Goal: Task Accomplishment & Management: Manage account settings

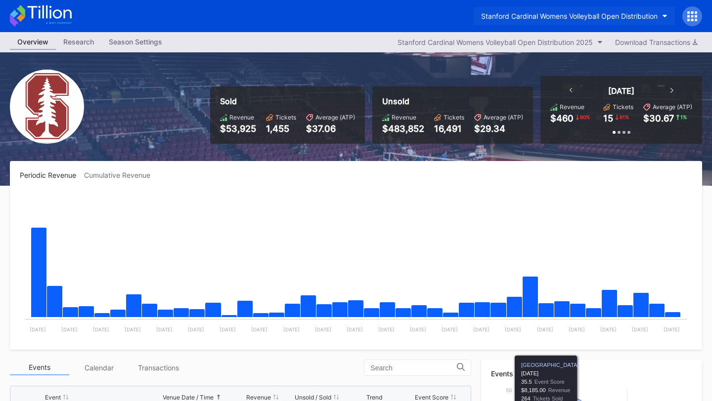
scroll to position [158, 0]
click at [608, 18] on div "Stanford Cardinal Womens Volleyball Open Distribution" at bounding box center [569, 16] width 176 height 8
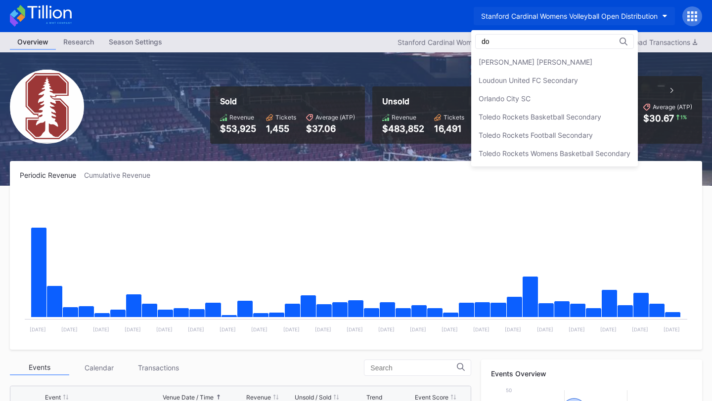
scroll to position [0, 0]
type input "d"
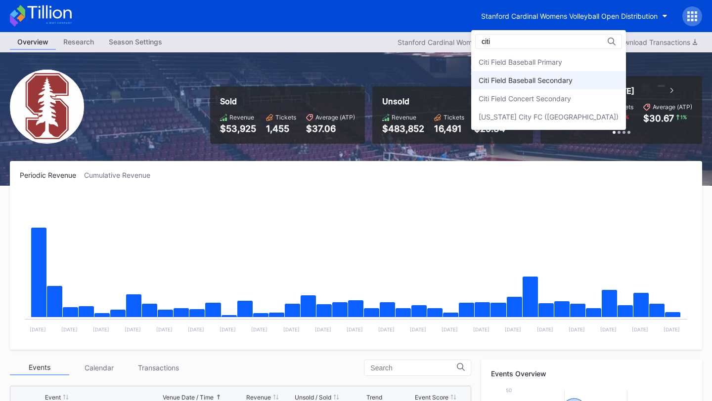
type input "citi"
click at [568, 78] on div "Citi Field Baseball Secondary" at bounding box center [525, 80] width 94 height 8
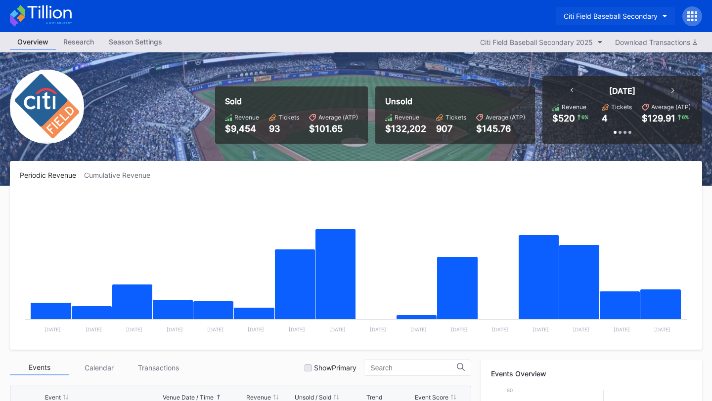
click at [631, 18] on div "Citi Field Baseball Secondary" at bounding box center [610, 16] width 94 height 8
click at [627, 16] on div "Citi Field Baseball Secondary" at bounding box center [610, 16] width 94 height 8
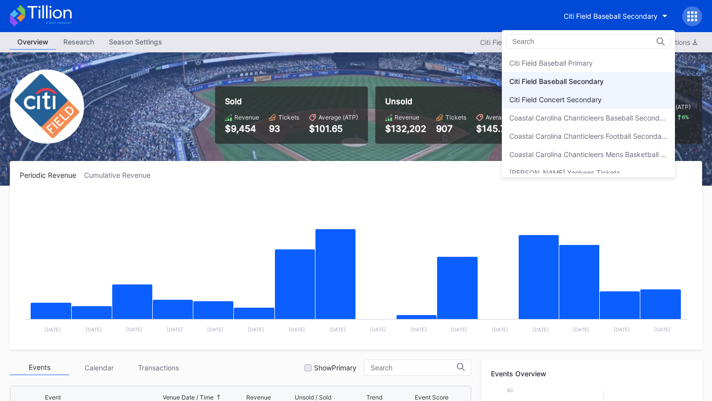
scroll to position [542, 0]
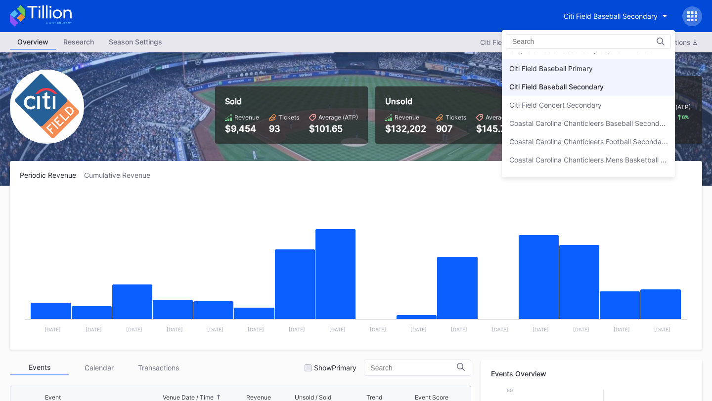
click at [601, 72] on div "Citi Field Baseball Primary" at bounding box center [588, 68] width 173 height 18
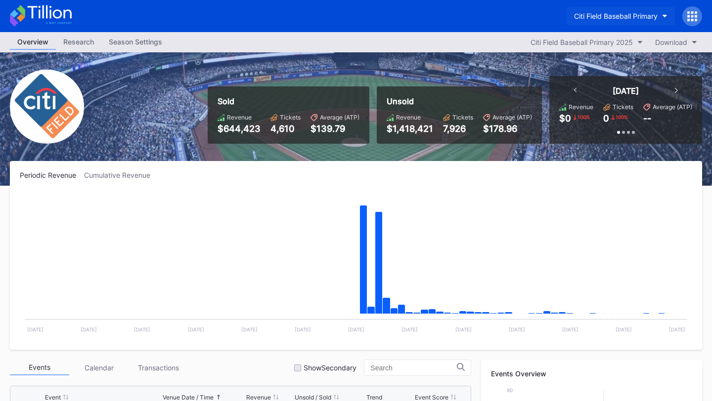
click at [643, 10] on button "Citi Field Baseball Primary" at bounding box center [620, 16] width 108 height 18
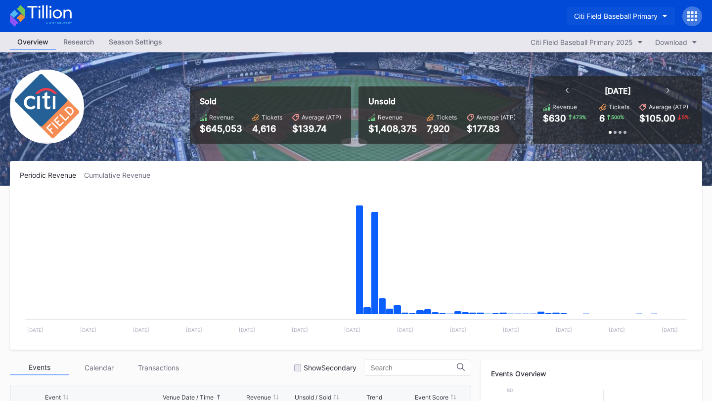
click at [631, 14] on div "Citi Field Baseball Primary" at bounding box center [616, 16] width 84 height 8
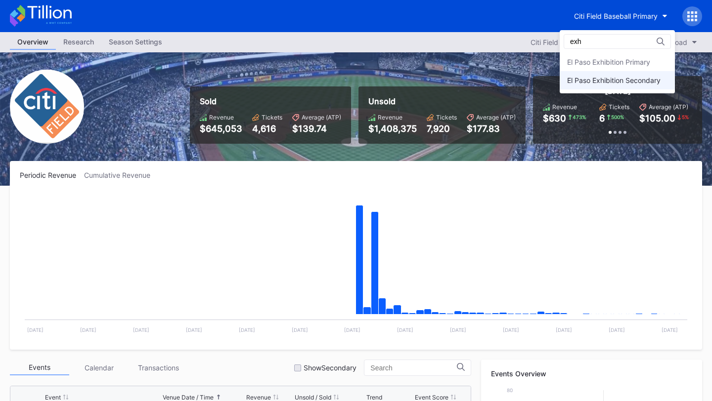
type input "exh"
click at [615, 83] on div "El Paso Exhibition Secondary" at bounding box center [613, 80] width 93 height 8
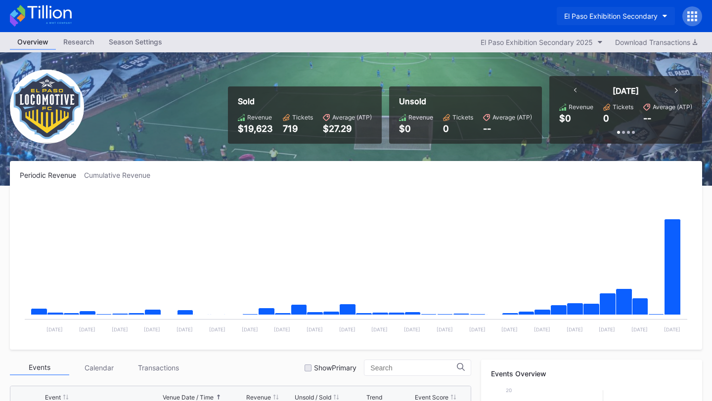
click at [620, 14] on div "El Paso Exhibition Secondary" at bounding box center [610, 16] width 93 height 8
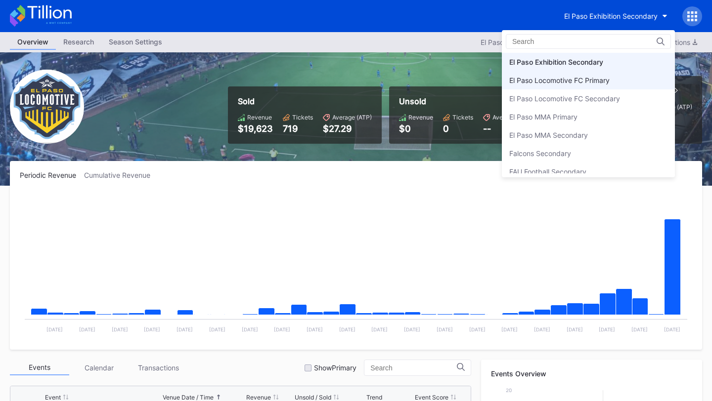
scroll to position [935, 0]
click at [576, 58] on div "El Paso Exhibition Primary" at bounding box center [550, 59] width 83 height 8
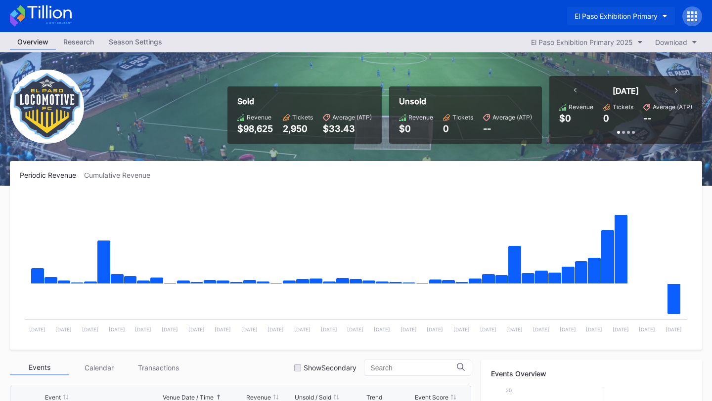
click at [617, 9] on button "El Paso Exhibition Primary" at bounding box center [621, 16] width 108 height 18
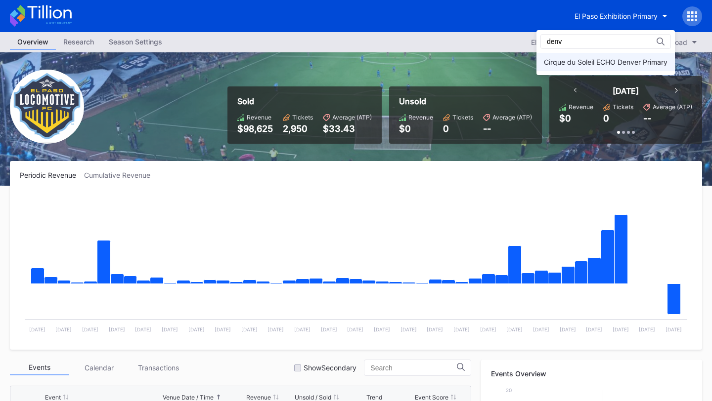
type input "denv"
click at [606, 60] on div "Cirque du Soleil ECHO Denver Primary" at bounding box center [606, 62] width 124 height 8
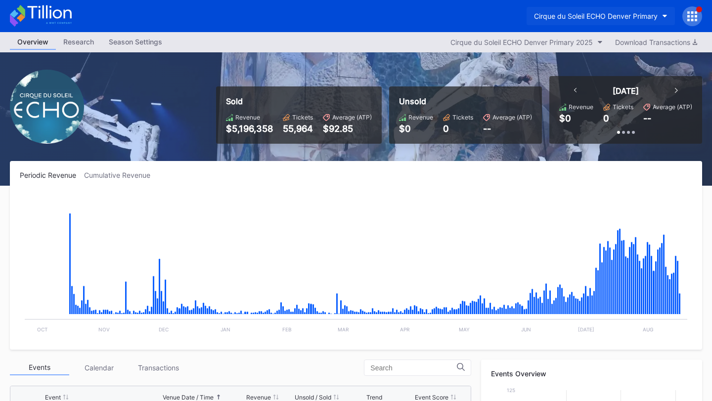
click at [625, 12] on div "Cirque du Soleil ECHO Denver Primary" at bounding box center [596, 16] width 124 height 8
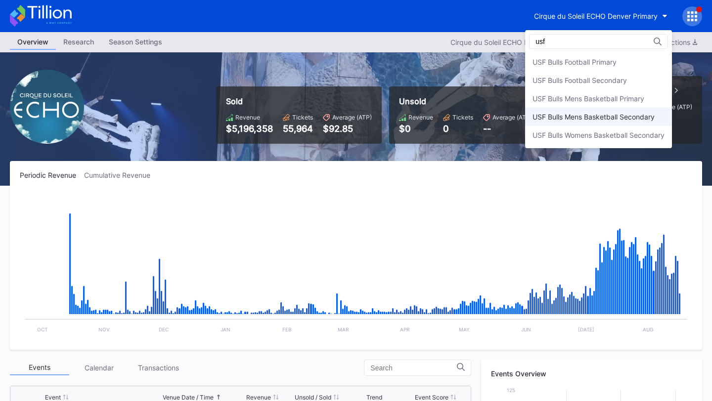
type input "usf"
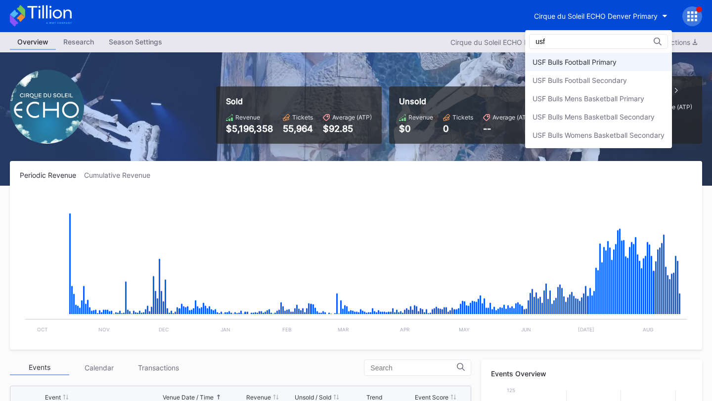
click at [560, 64] on div "USF Bulls Football Primary" at bounding box center [574, 62] width 84 height 8
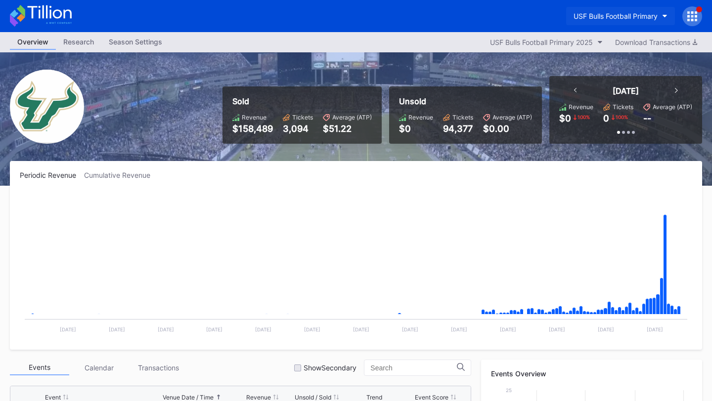
click at [652, 18] on div "USF Bulls Football Primary" at bounding box center [615, 16] width 84 height 8
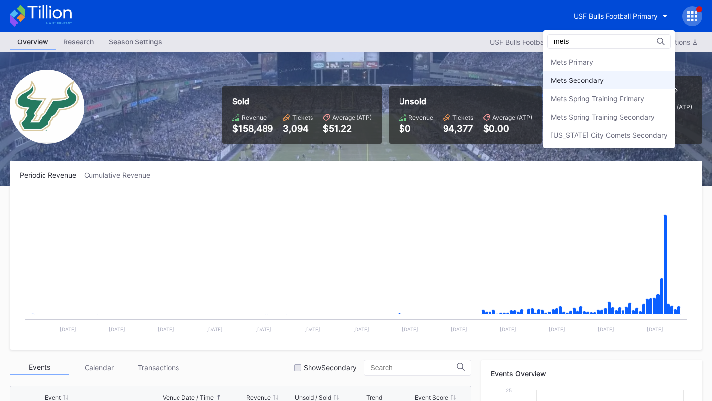
type input "mets"
click at [632, 81] on div "Mets Secondary" at bounding box center [608, 80] width 131 height 18
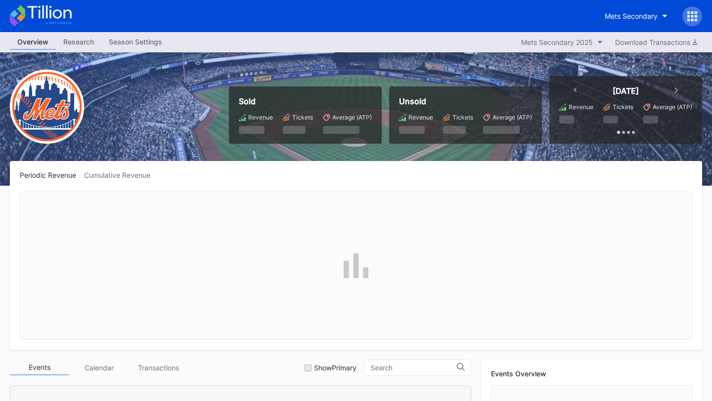
click at [695, 11] on icon at bounding box center [692, 16] width 10 height 10
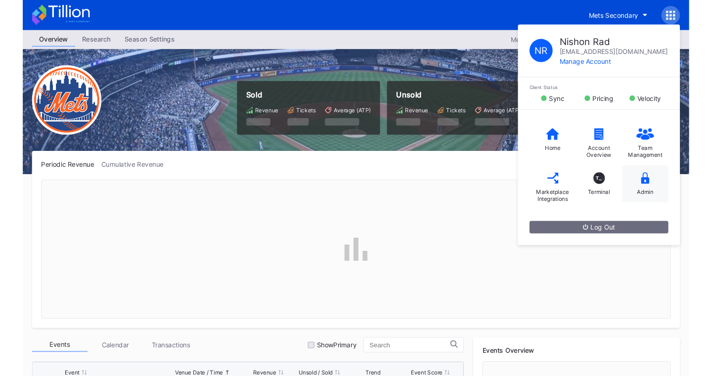
scroll to position [2246, 0]
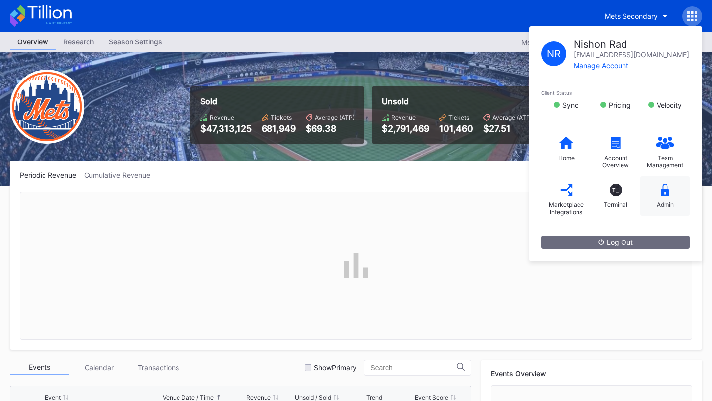
click at [672, 189] on div "Admin" at bounding box center [664, 196] width 49 height 40
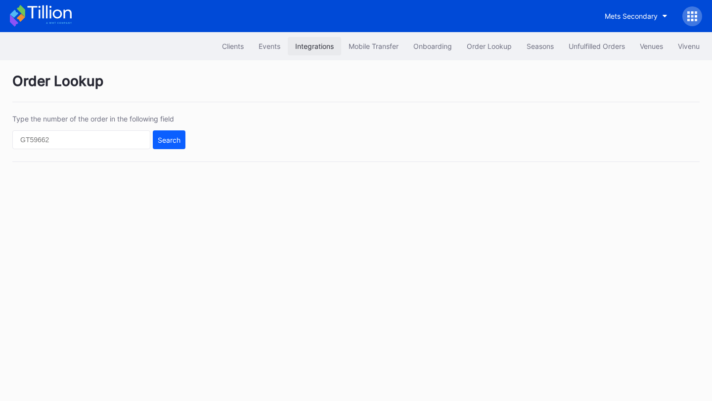
click at [305, 47] on div "Integrations" at bounding box center [314, 46] width 39 height 8
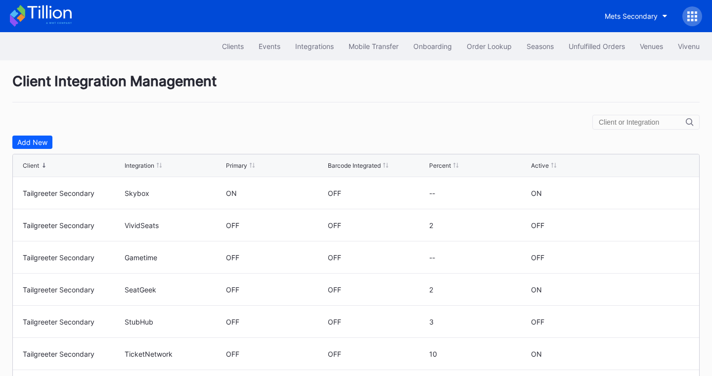
click at [61, 16] on icon at bounding box center [49, 11] width 44 height 13
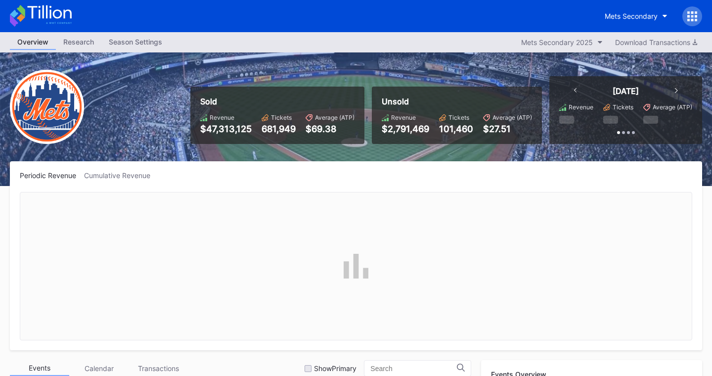
scroll to position [2246, 0]
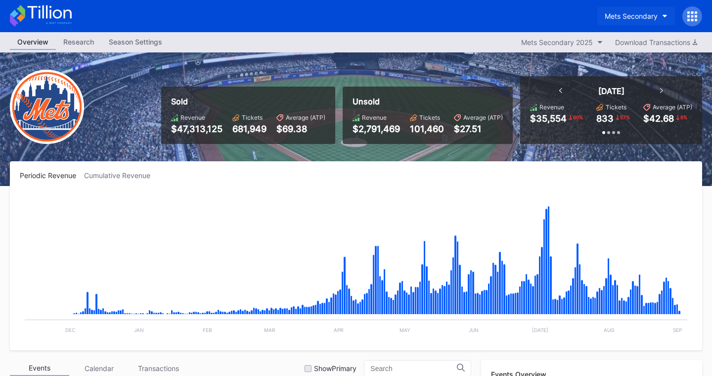
click at [645, 17] on div "Mets Secondary" at bounding box center [630, 16] width 53 height 8
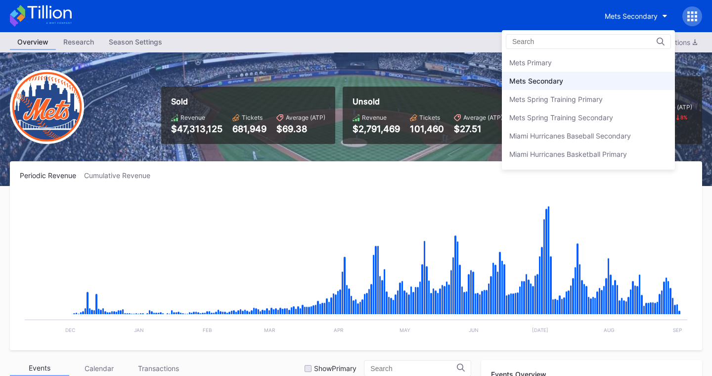
scroll to position [1525, 0]
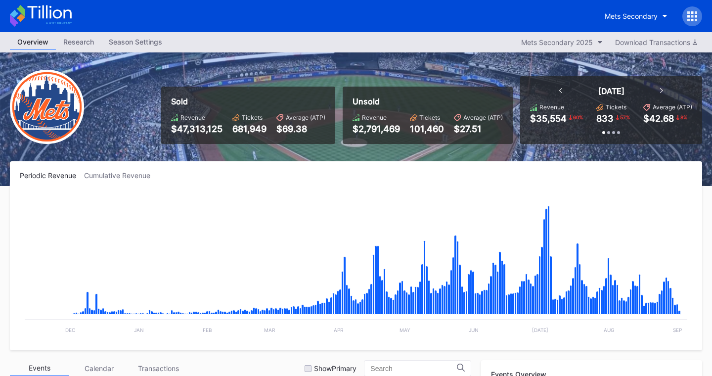
click at [691, 17] on icon at bounding box center [692, 16] width 2 height 2
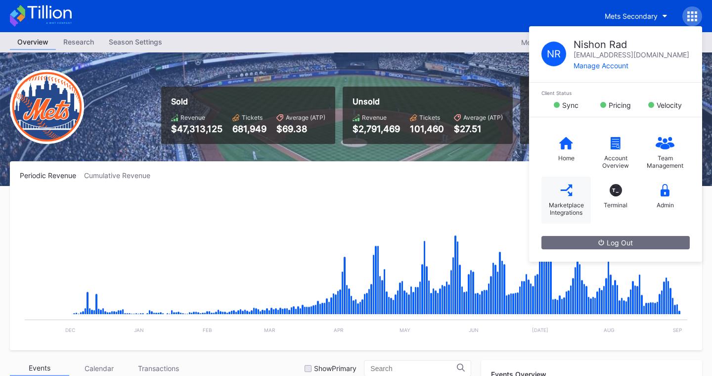
click at [564, 203] on div "Marketplace Integrations" at bounding box center [566, 208] width 40 height 15
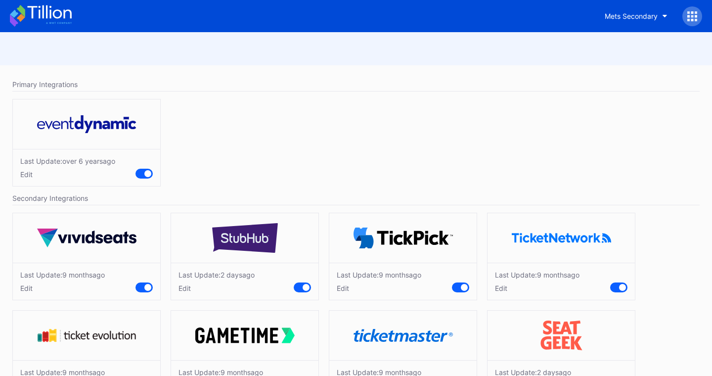
scroll to position [39, 0]
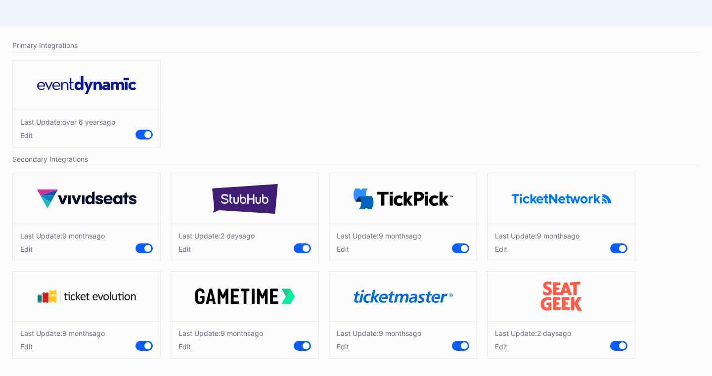
click at [24, 249] on div "Edit" at bounding box center [62, 249] width 85 height 8
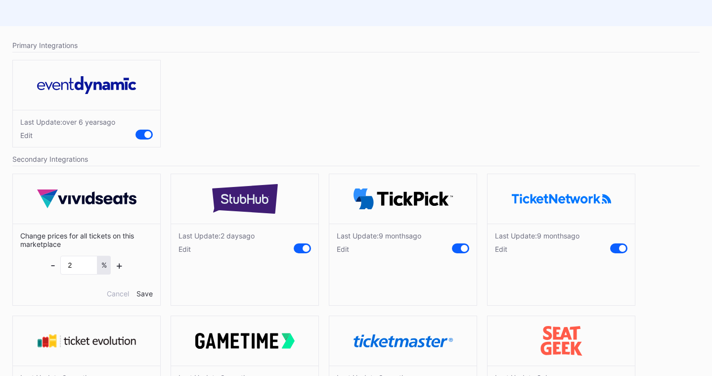
click at [188, 249] on div "Edit" at bounding box center [216, 249] width 76 height 8
click at [344, 251] on div "Edit" at bounding box center [379, 249] width 85 height 8
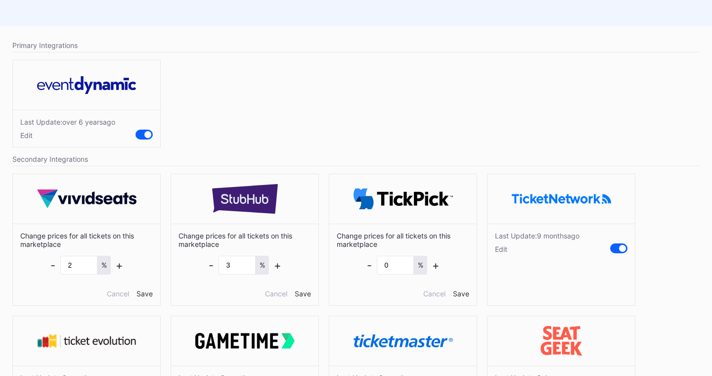
click at [500, 248] on div "Edit" at bounding box center [537, 249] width 85 height 8
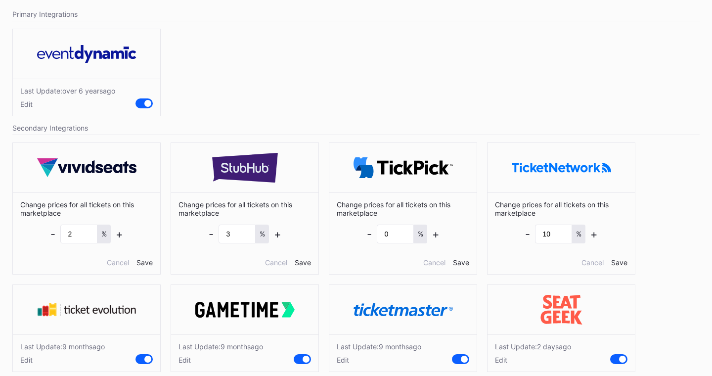
scroll to position [79, 0]
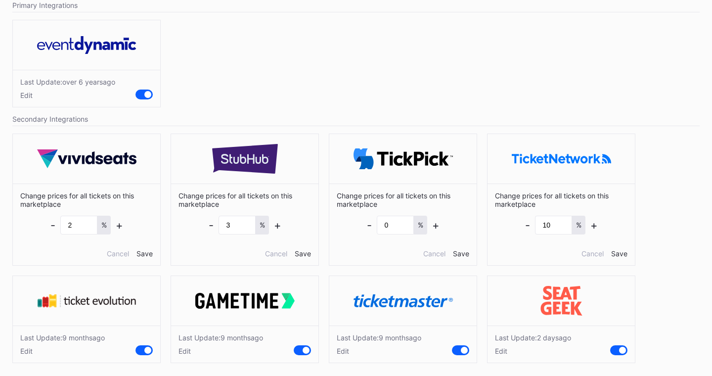
click at [500, 355] on div "Last Update: 2 days ago Edit" at bounding box center [560, 343] width 147 height 37
click at [502, 352] on div "Edit" at bounding box center [533, 350] width 76 height 8
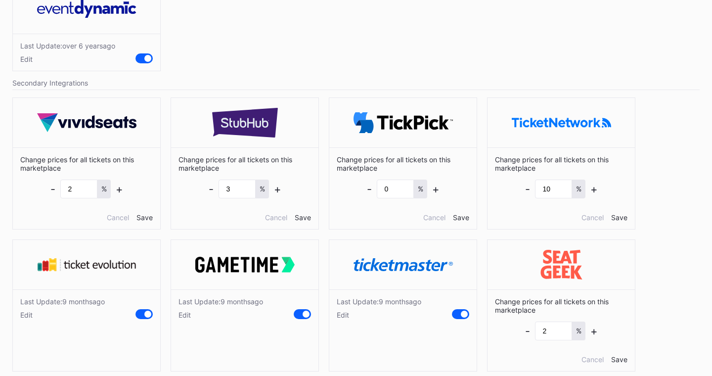
scroll to position [0, 0]
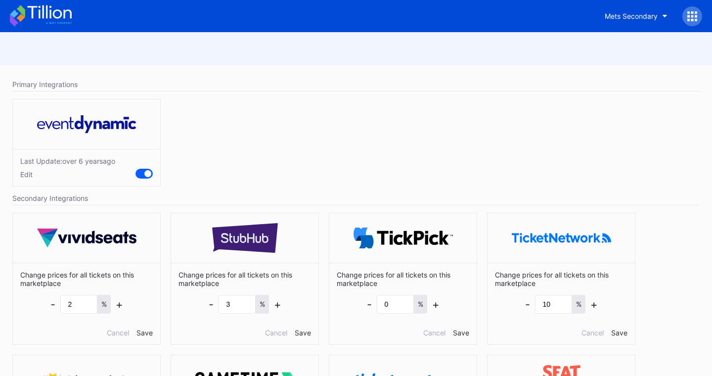
click at [63, 13] on icon at bounding box center [49, 11] width 44 height 13
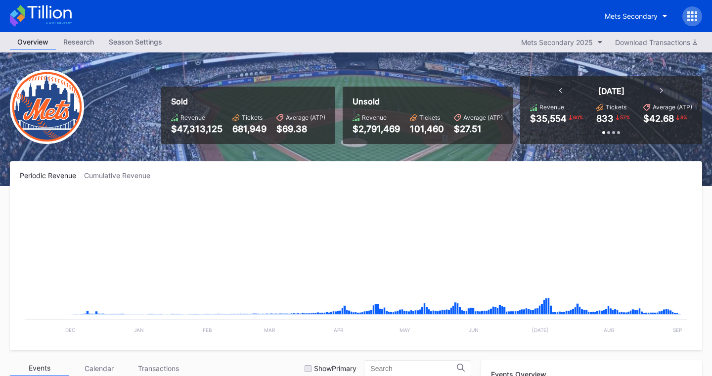
scroll to position [2246, 0]
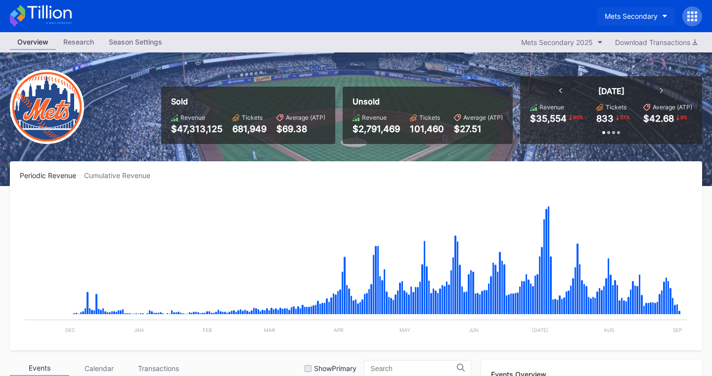
click at [636, 16] on div "Mets Secondary" at bounding box center [630, 16] width 53 height 8
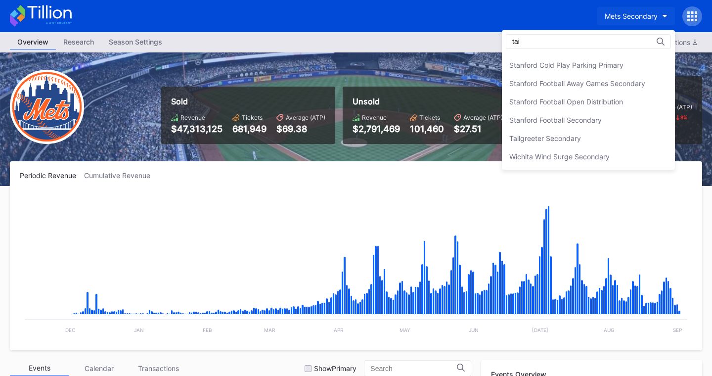
scroll to position [0, 0]
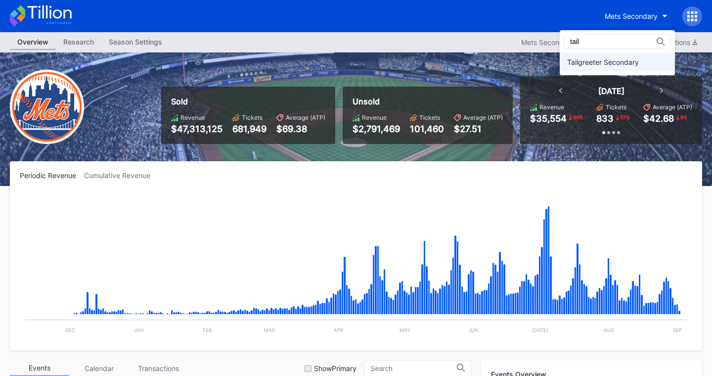
type input "tail"
click at [621, 62] on div "Tailgreeter Secondary" at bounding box center [603, 62] width 72 height 8
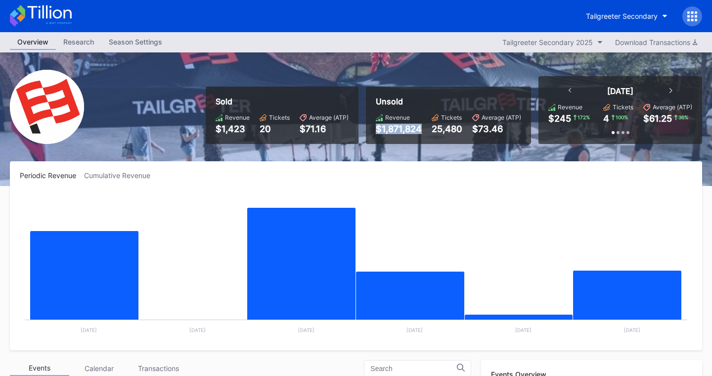
drag, startPoint x: 423, startPoint y: 129, endPoint x: 377, endPoint y: 128, distance: 45.5
click at [377, 128] on div "Revenue $1,871,824 Tickets 25,480 Average (ATP) $73.46" at bounding box center [448, 124] width 145 height 20
click at [443, 180] on div "Periodic Revenue Cumulative Revenue Created with Highcharts 11.2.0 Chart title …" at bounding box center [356, 255] width 692 height 189
click at [643, 13] on div "Tailgreeter Secondary" at bounding box center [622, 16] width 72 height 8
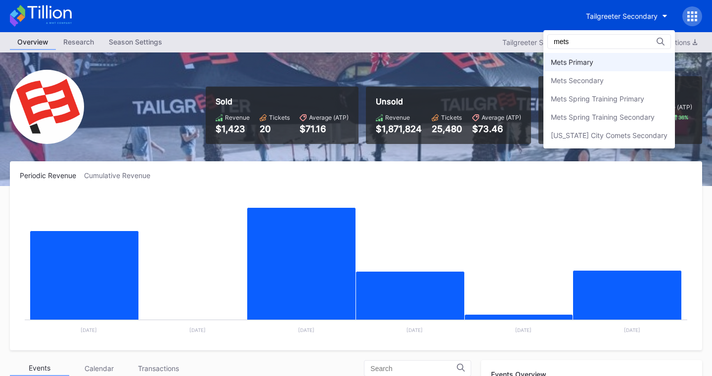
type input "mets"
click at [603, 83] on div "Mets Secondary" at bounding box center [577, 80] width 53 height 8
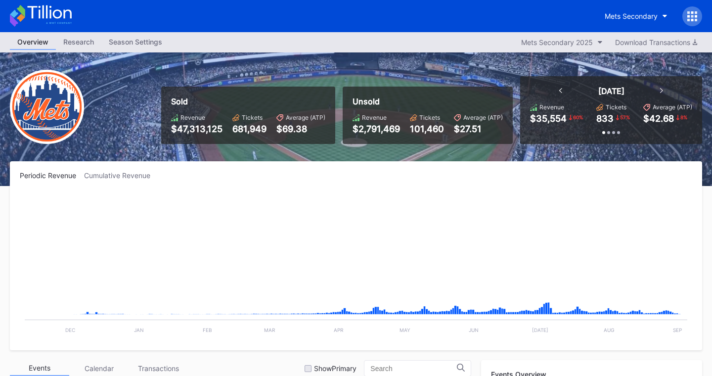
scroll to position [2246, 0]
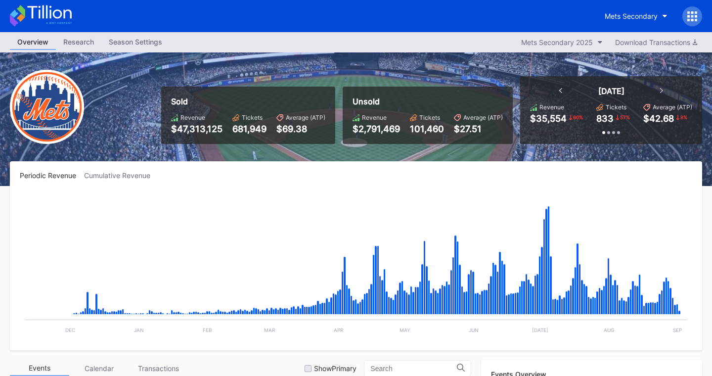
click at [694, 14] on icon at bounding box center [692, 16] width 10 height 10
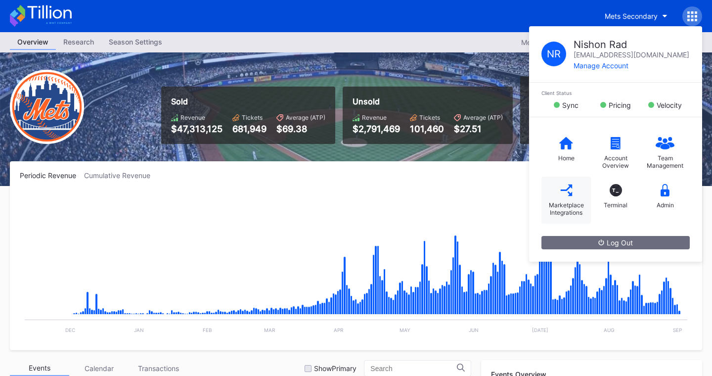
click at [560, 199] on div "Marketplace Integrations" at bounding box center [565, 199] width 49 height 47
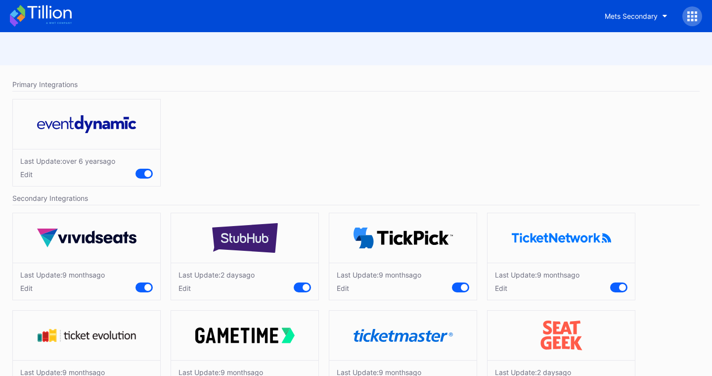
scroll to position [39, 0]
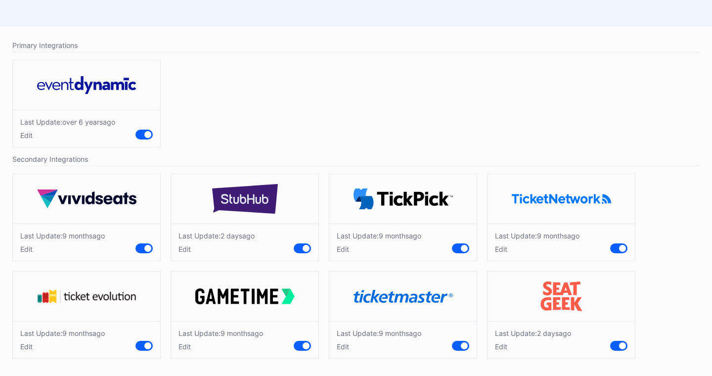
click at [339, 250] on div "Edit" at bounding box center [379, 249] width 85 height 8
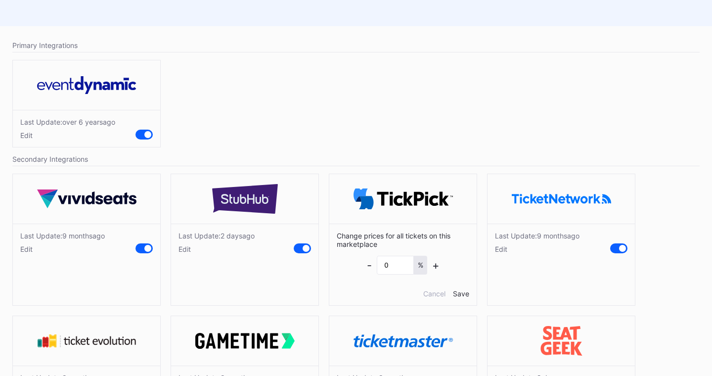
click at [185, 251] on div "Edit" at bounding box center [216, 249] width 76 height 8
drag, startPoint x: 235, startPoint y: 262, endPoint x: 216, endPoint y: 261, distance: 18.8
click at [216, 261] on div "- 3 % +" at bounding box center [245, 265] width 73 height 19
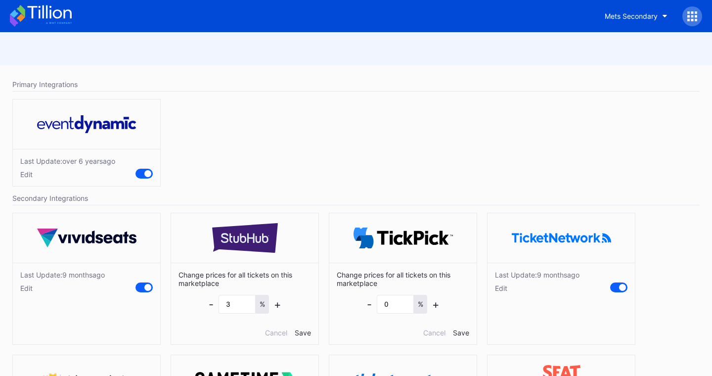
click at [58, 16] on icon at bounding box center [41, 16] width 62 height 22
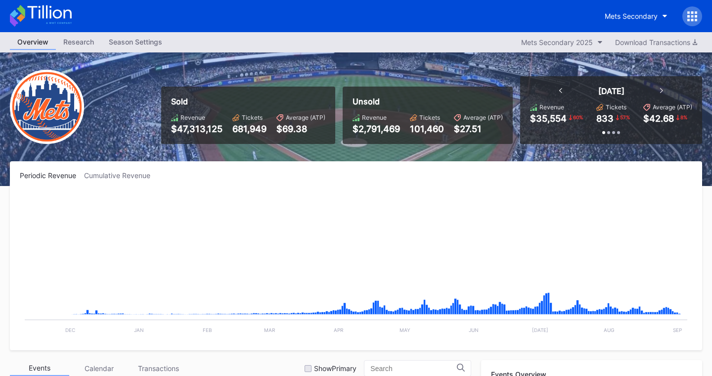
scroll to position [2246, 0]
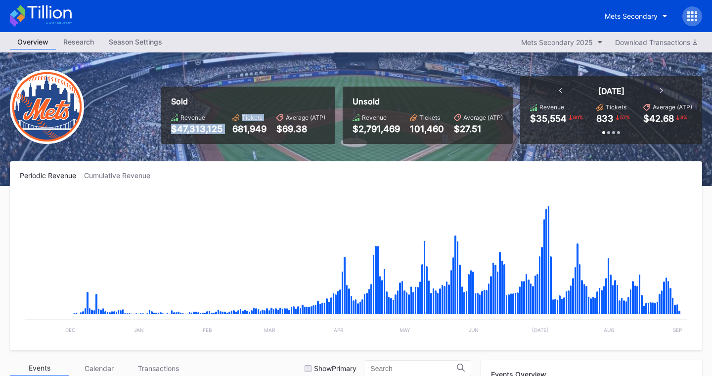
drag, startPoint x: 172, startPoint y: 128, endPoint x: 229, endPoint y: 128, distance: 56.8
click at [229, 128] on div "Revenue $47,313,125 Tickets 681,949 Average (ATP) $69.38" at bounding box center [248, 124] width 154 height 20
click at [255, 130] on div "681,949" at bounding box center [249, 129] width 34 height 10
drag, startPoint x: 237, startPoint y: 125, endPoint x: 256, endPoint y: 125, distance: 18.8
click at [256, 125] on div "681,949" at bounding box center [249, 129] width 34 height 10
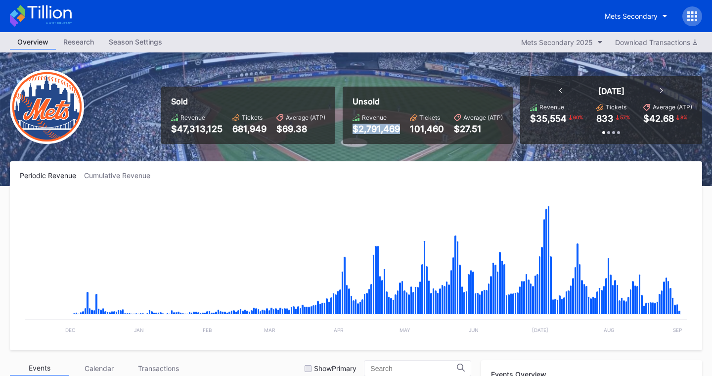
drag, startPoint x: 353, startPoint y: 127, endPoint x: 397, endPoint y: 127, distance: 44.5
click at [397, 127] on div "$2,791,469" at bounding box center [375, 129] width 47 height 10
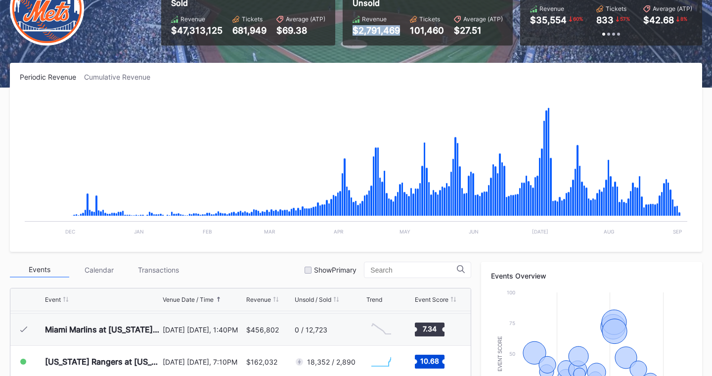
scroll to position [101, 0]
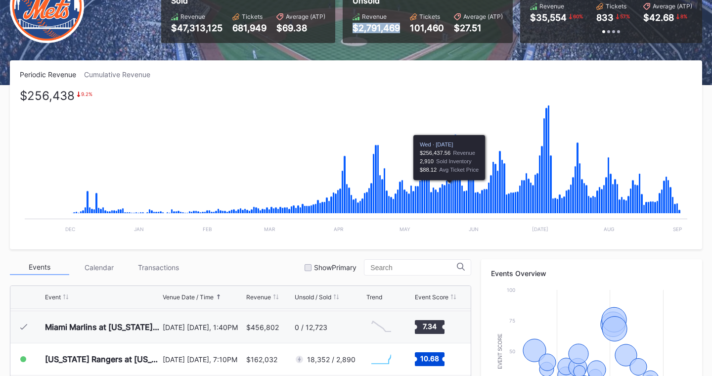
click at [449, 204] on icon "Chart title" at bounding box center [449, 198] width 2 height 30
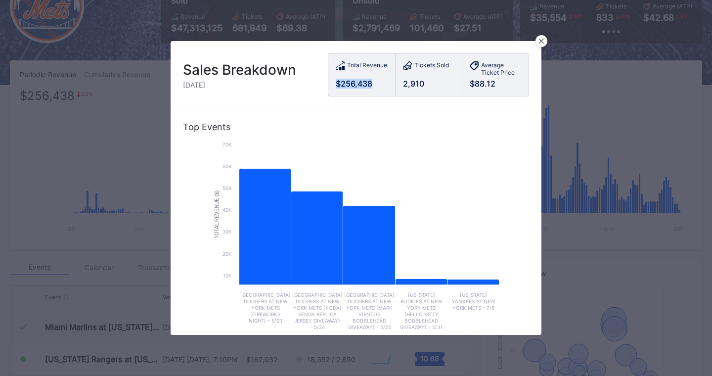
drag, startPoint x: 378, startPoint y: 83, endPoint x: 335, endPoint y: 83, distance: 43.5
click at [335, 83] on div "Total Revenue $256,438" at bounding box center [361, 75] width 67 height 42
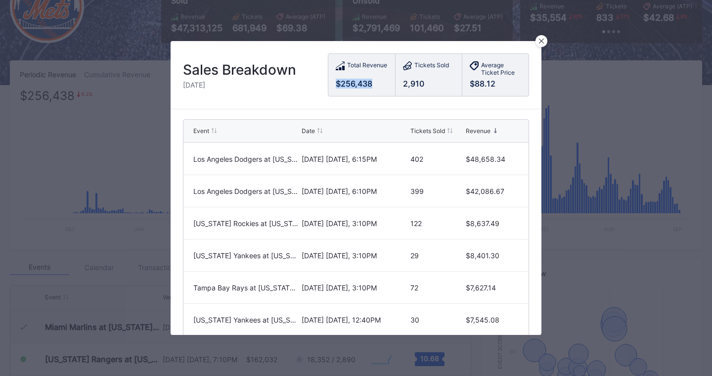
scroll to position [28, 0]
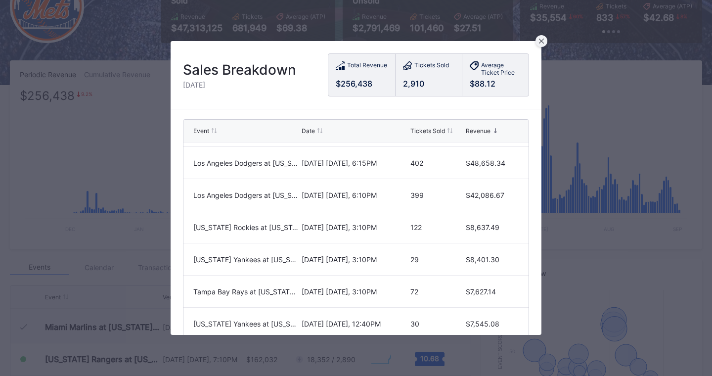
click at [542, 43] on icon at bounding box center [541, 41] width 5 height 5
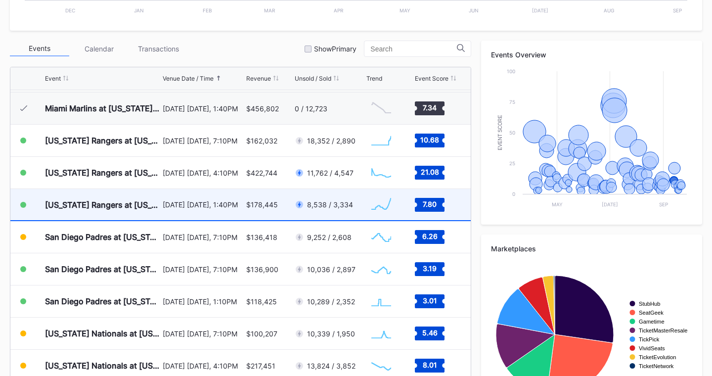
scroll to position [320, 0]
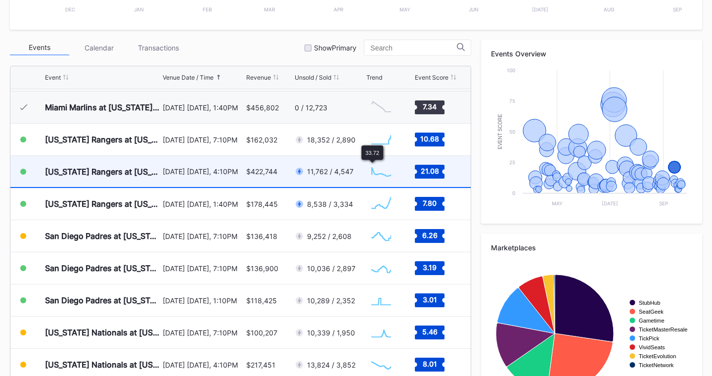
click at [361, 171] on div "11,762 / 4,547" at bounding box center [329, 171] width 69 height 31
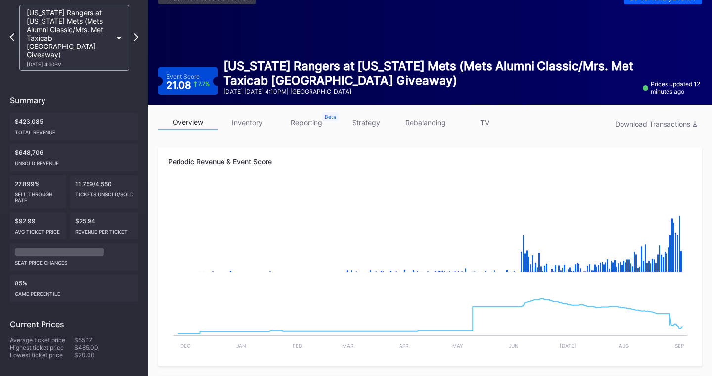
scroll to position [58, 0]
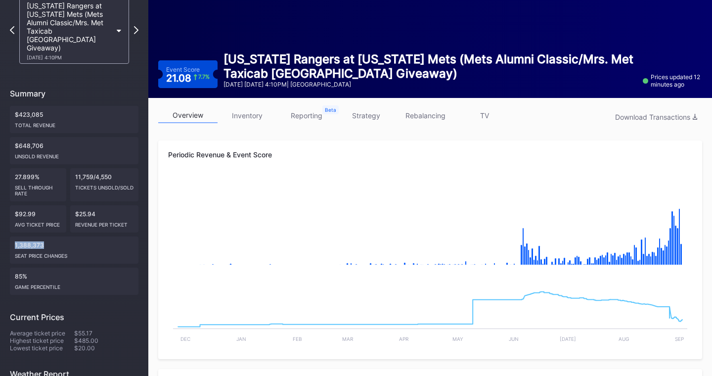
drag, startPoint x: 50, startPoint y: 227, endPoint x: 13, endPoint y: 226, distance: 36.6
click at [13, 236] on div "1,388,373 seat price changes" at bounding box center [74, 249] width 129 height 27
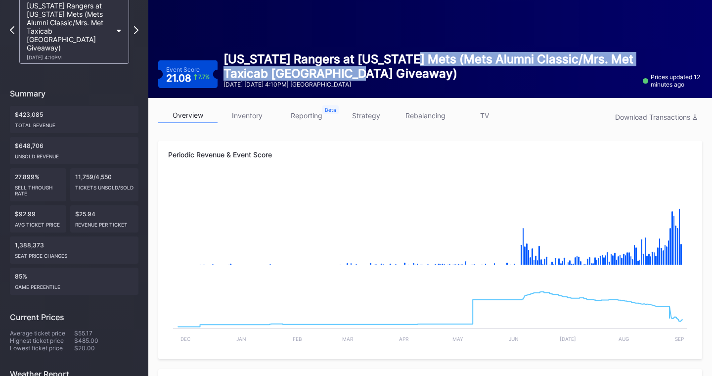
drag, startPoint x: 406, startPoint y: 74, endPoint x: 415, endPoint y: 52, distance: 23.3
click at [415, 52] on div "Texas Rangers at New York Mets (Mets Alumni Classic/Mrs. Met Taxicab Bobblehead…" at bounding box center [429, 66] width 413 height 29
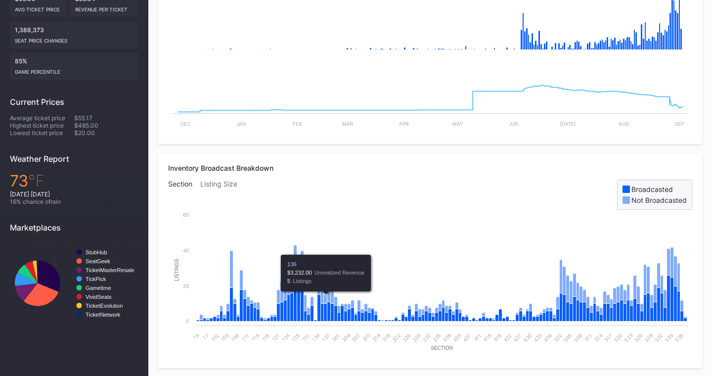
scroll to position [0, 0]
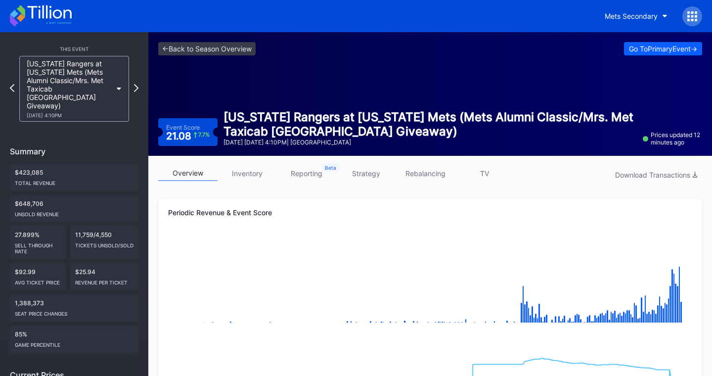
click at [367, 173] on link "strategy" at bounding box center [365, 173] width 59 height 15
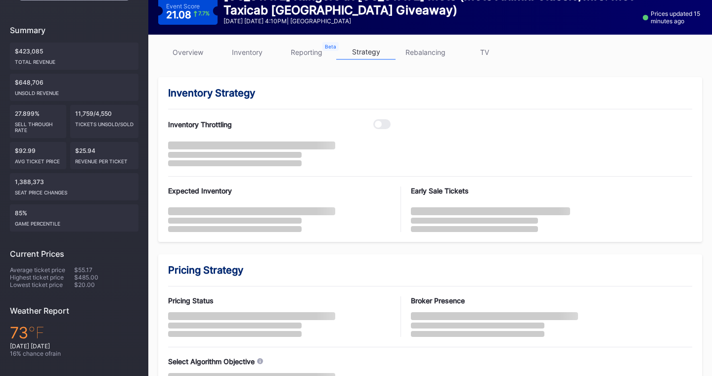
scroll to position [156, 0]
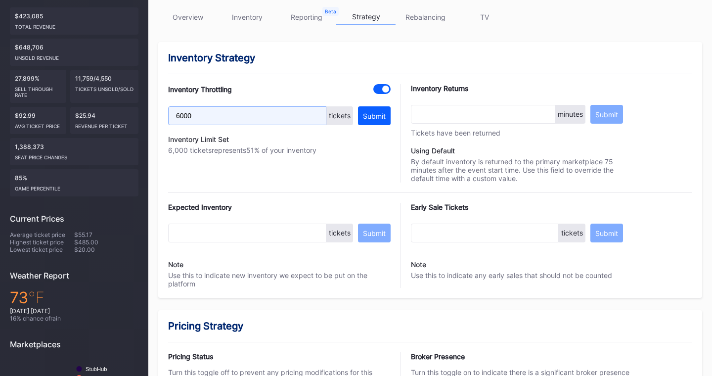
drag, startPoint x: 212, startPoint y: 116, endPoint x: 163, endPoint y: 115, distance: 48.9
click at [163, 115] on div "Inventory Strategy Inventory Throttling 6000 tickets Submit Inventory Limit Set…" at bounding box center [430, 170] width 544 height 256
click at [200, 114] on input "6000" at bounding box center [247, 115] width 158 height 19
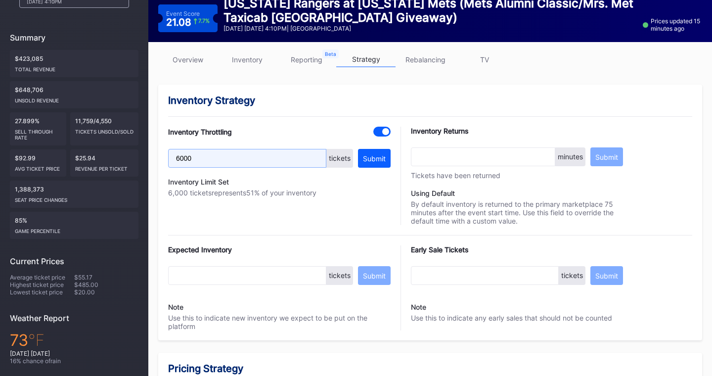
scroll to position [111, 0]
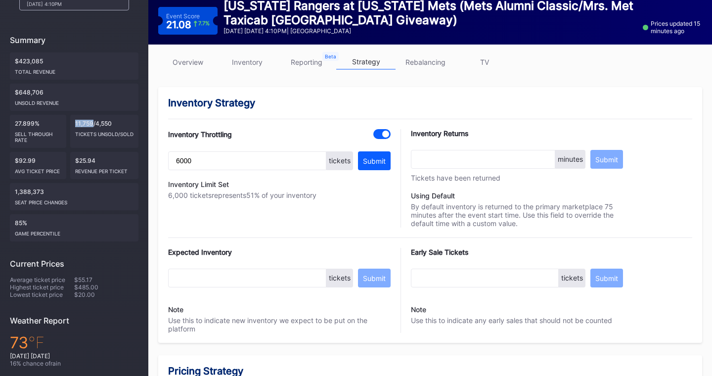
drag, startPoint x: 77, startPoint y: 105, endPoint x: 94, endPoint y: 105, distance: 17.3
click at [94, 115] on div "11,759/4,550 Tickets Unsold/Sold" at bounding box center [104, 131] width 68 height 33
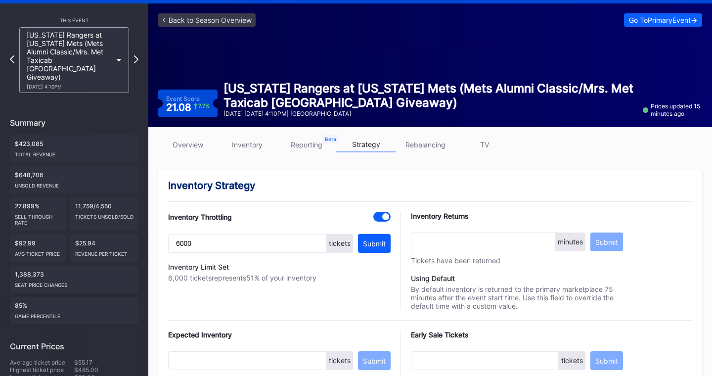
scroll to position [29, 0]
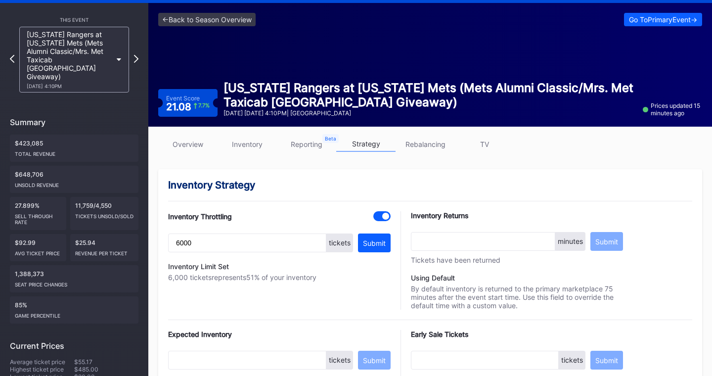
click at [200, 142] on link "overview" at bounding box center [187, 143] width 59 height 15
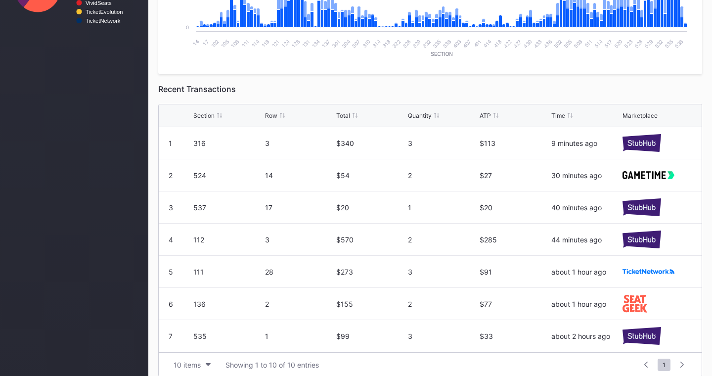
scroll to position [568, 0]
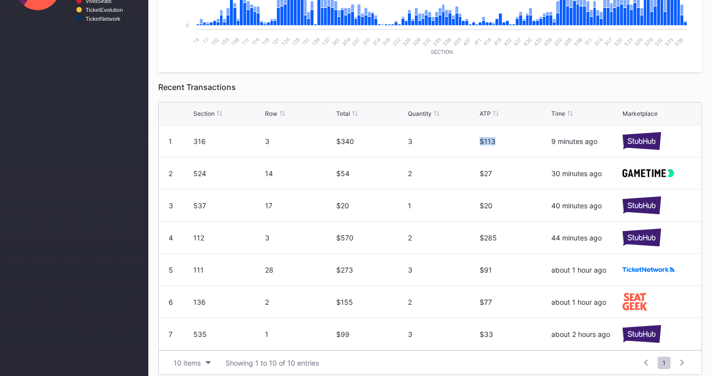
drag, startPoint x: 501, startPoint y: 139, endPoint x: 468, endPoint y: 139, distance: 32.6
click at [468, 139] on div "1 316 3 $340 3 $113 9 minutes ago" at bounding box center [430, 141] width 543 height 32
drag, startPoint x: 365, startPoint y: 137, endPoint x: 323, endPoint y: 137, distance: 42.0
click at [323, 137] on div "1 316 3 $340 3 $113 9 minutes ago" at bounding box center [430, 141] width 543 height 32
drag, startPoint x: 419, startPoint y: 140, endPoint x: 385, endPoint y: 140, distance: 33.6
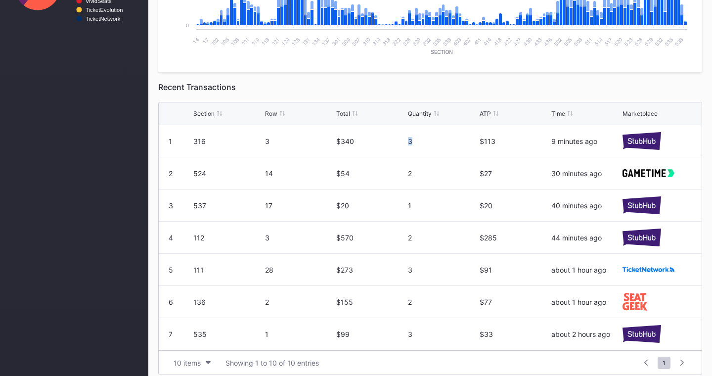
click at [385, 140] on div "1 316 3 $340 3 $113 9 minutes ago" at bounding box center [430, 141] width 543 height 32
drag, startPoint x: 359, startPoint y: 138, endPoint x: 347, endPoint y: 138, distance: 11.9
click at [347, 138] on div "$340" at bounding box center [370, 141] width 69 height 8
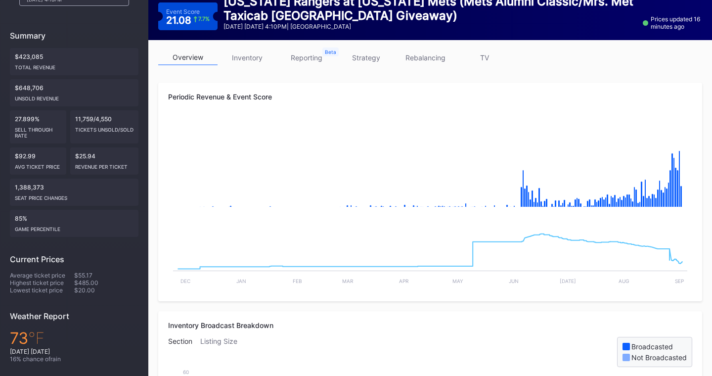
scroll to position [111, 0]
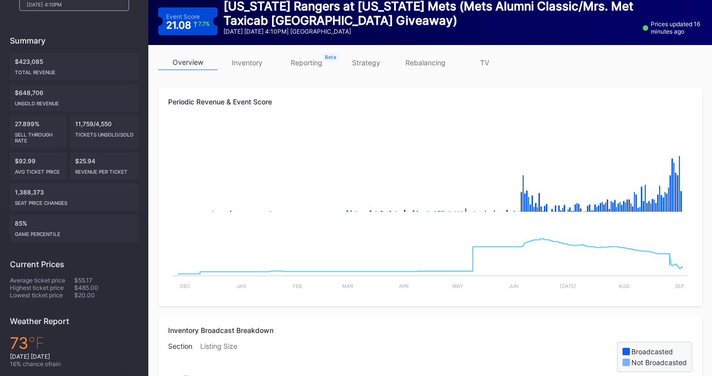
click at [243, 58] on link "inventory" at bounding box center [246, 62] width 59 height 15
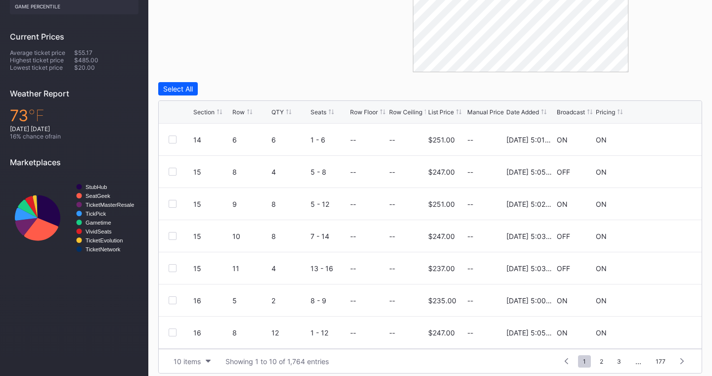
scroll to position [339, 0]
click at [173, 138] on div at bounding box center [173, 139] width 8 height 8
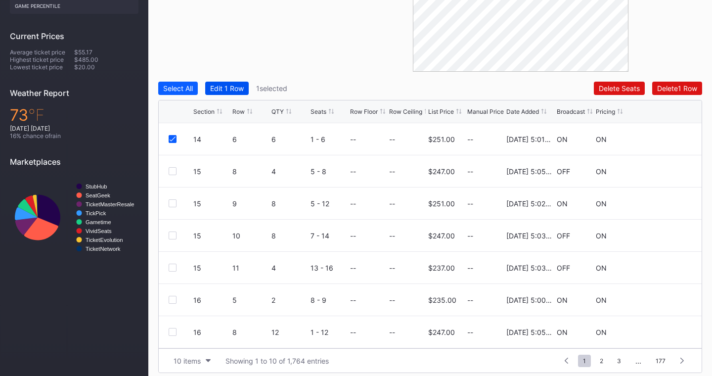
click at [223, 86] on div "Edit 1 Row" at bounding box center [227, 88] width 34 height 8
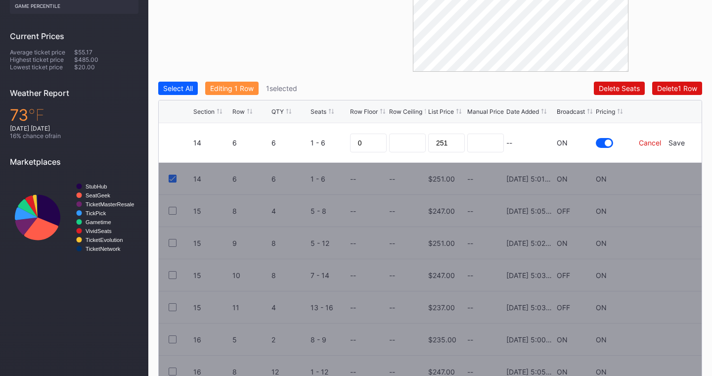
click at [654, 144] on div "Cancel" at bounding box center [650, 142] width 22 height 8
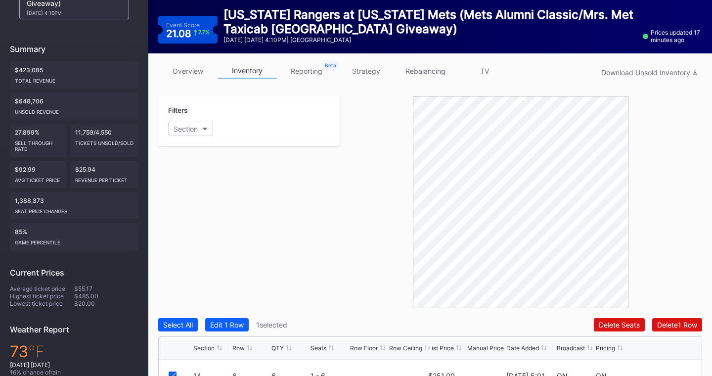
scroll to position [99, 0]
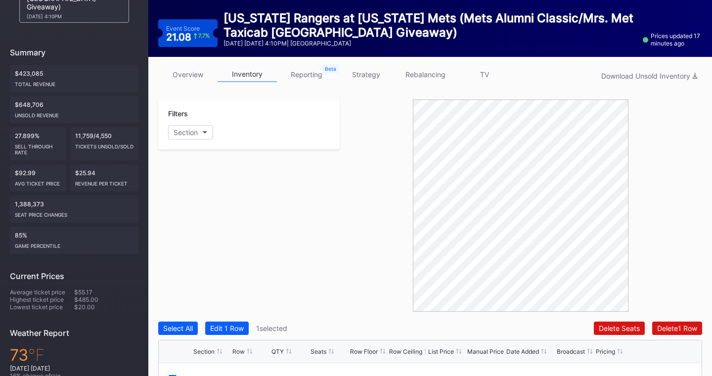
click at [315, 75] on link "reporting" at bounding box center [306, 74] width 59 height 15
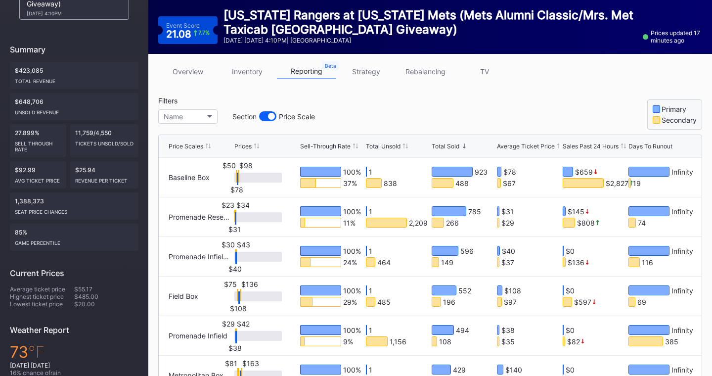
scroll to position [116, 0]
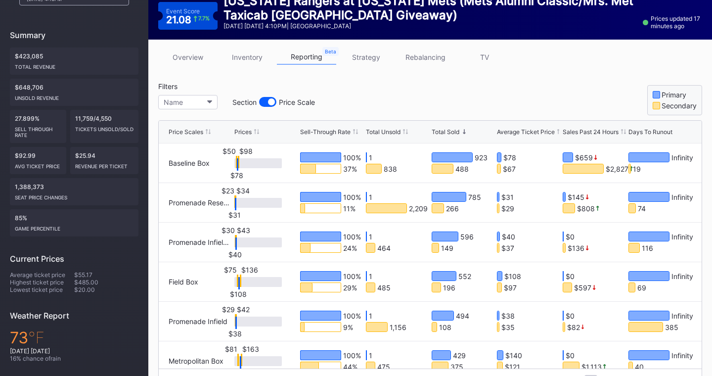
click at [328, 166] on div "37 %" at bounding box center [320, 169] width 41 height 10
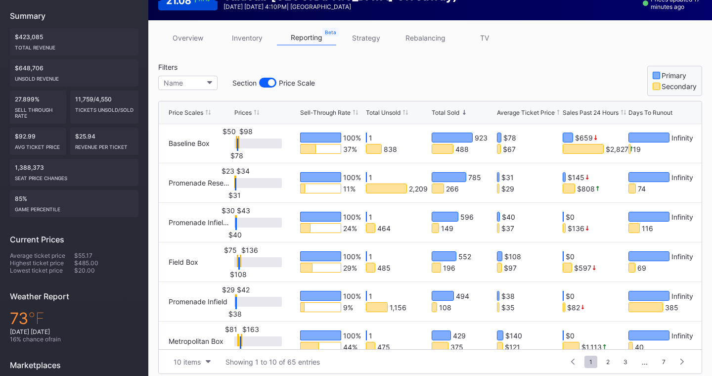
scroll to position [133, 0]
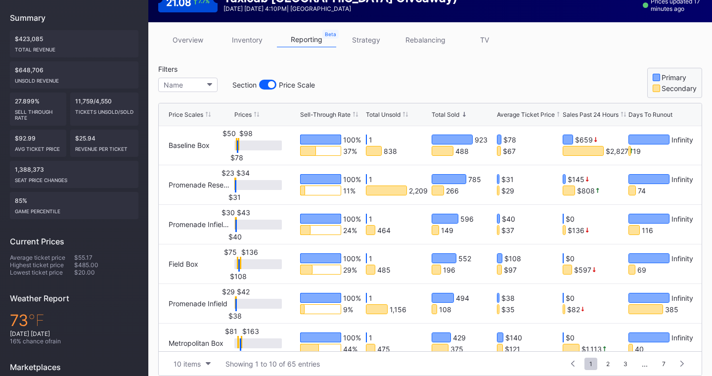
click at [362, 41] on link "strategy" at bounding box center [365, 39] width 59 height 15
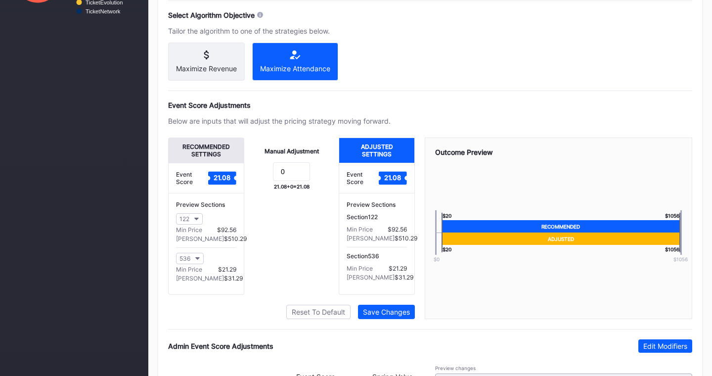
scroll to position [575, 0]
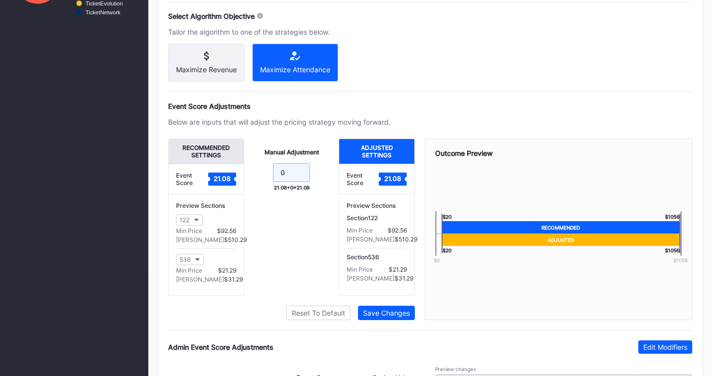
drag, startPoint x: 298, startPoint y: 178, endPoint x: 253, endPoint y: 177, distance: 45.0
click at [253, 177] on div "Manual Adjustment 0 21.08 + 0 = 21.08" at bounding box center [291, 216] width 95 height 157
type input "5"
drag, startPoint x: 216, startPoint y: 236, endPoint x: 235, endPoint y: 236, distance: 18.8
click at [235, 234] on div "Min Price $87.49" at bounding box center [206, 230] width 60 height 7
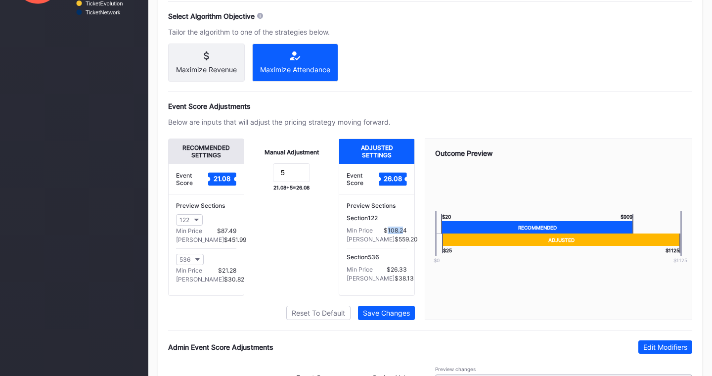
drag, startPoint x: 386, startPoint y: 236, endPoint x: 403, endPoint y: 236, distance: 17.3
click at [403, 234] on div "$108.24" at bounding box center [395, 229] width 23 height 7
click at [310, 257] on div "Manual Adjustment 5 21.08 + 5 = 26.08" at bounding box center [291, 216] width 95 height 157
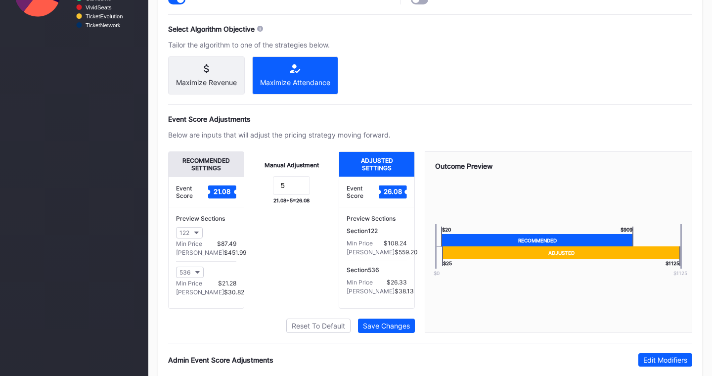
scroll to position [558, 0]
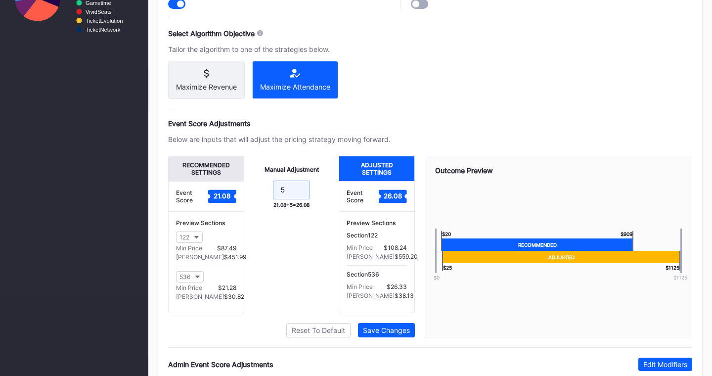
click at [291, 196] on input "5" at bounding box center [291, 189] width 37 height 19
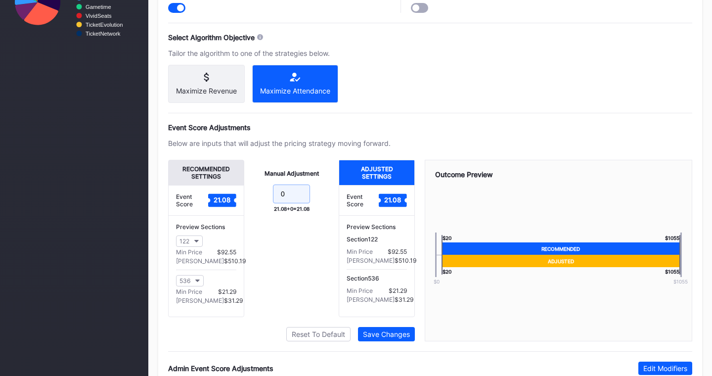
scroll to position [555, 0]
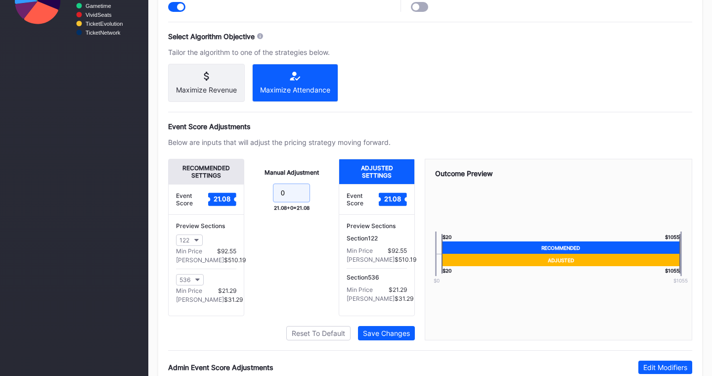
type input "0"
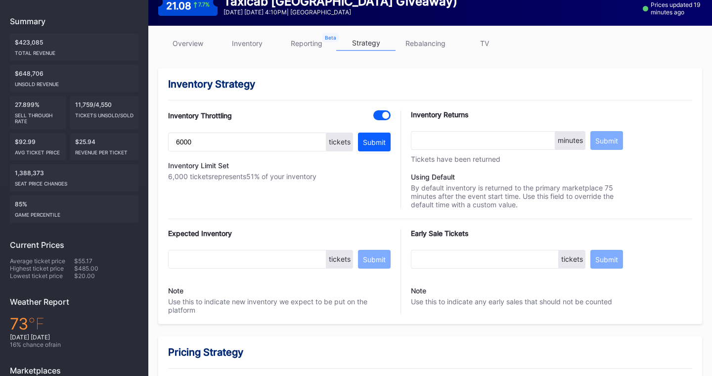
scroll to position [23, 0]
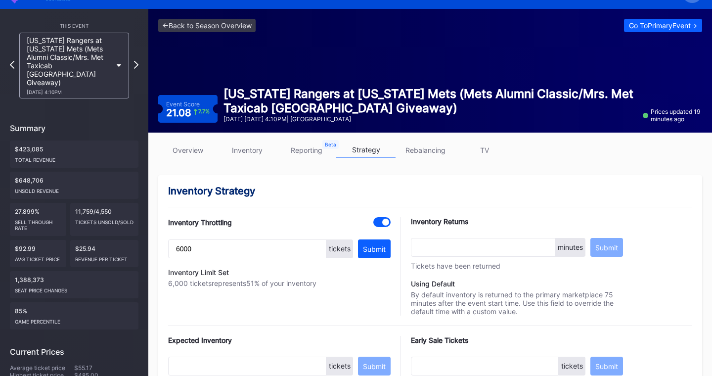
click at [488, 151] on link "TV" at bounding box center [484, 149] width 59 height 15
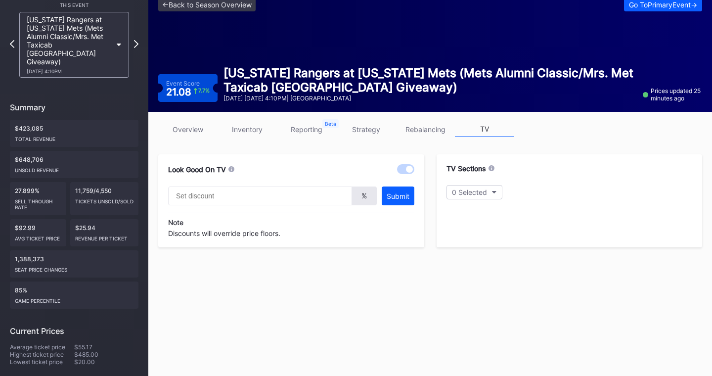
scroll to position [48, 0]
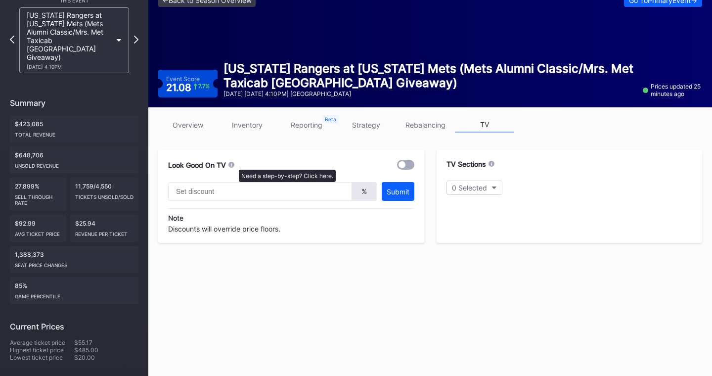
click at [232, 165] on icon at bounding box center [231, 164] width 6 height 6
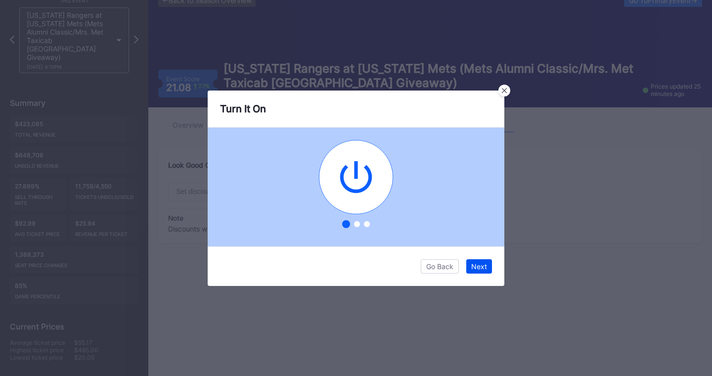
click at [476, 265] on div "Next" at bounding box center [479, 266] width 16 height 8
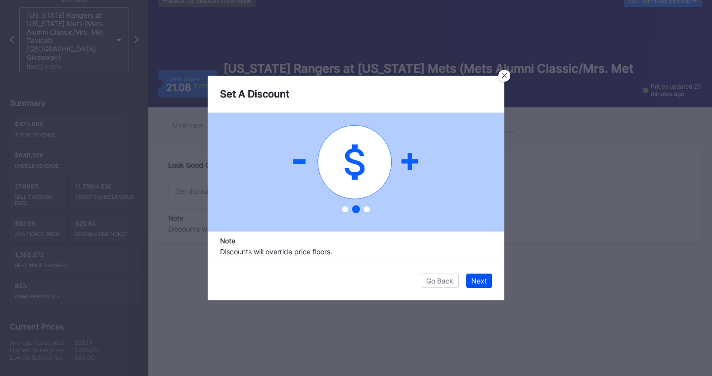
click at [478, 281] on div "Next" at bounding box center [479, 280] width 16 height 8
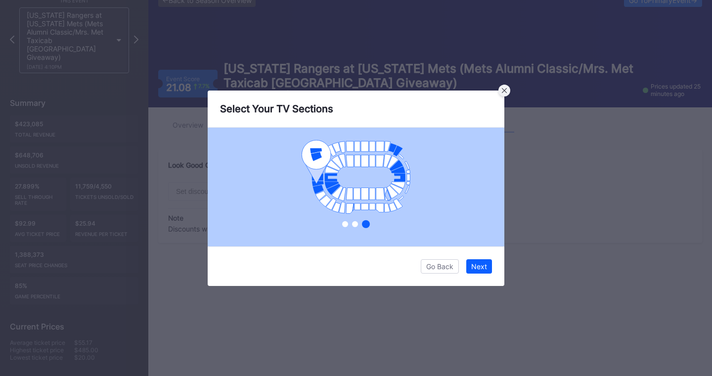
click at [504, 90] on icon at bounding box center [504, 89] width 5 height 5
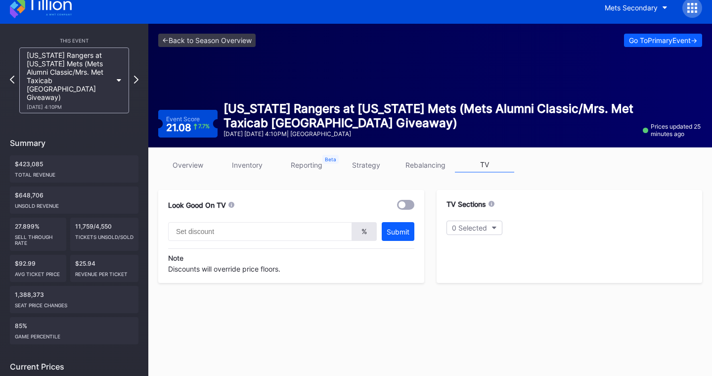
scroll to position [0, 0]
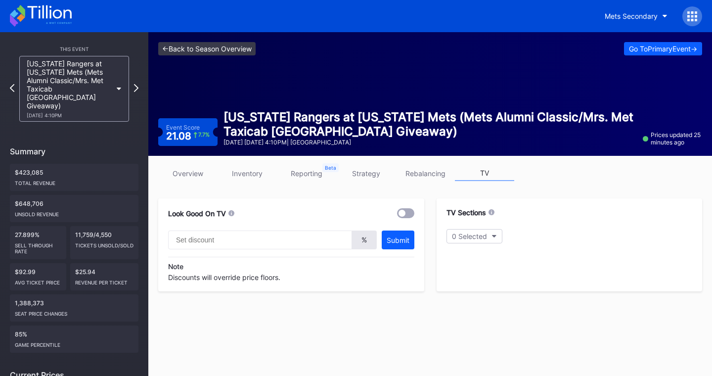
click at [233, 47] on link "<- Back to Season Overview" at bounding box center [206, 48] width 97 height 13
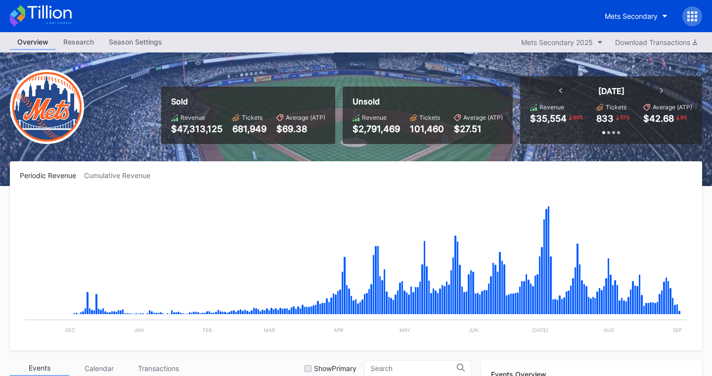
click at [76, 44] on div "Research" at bounding box center [78, 42] width 45 height 14
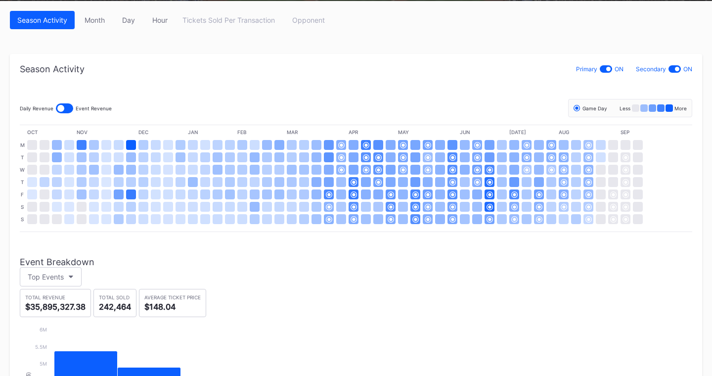
scroll to position [143, 0]
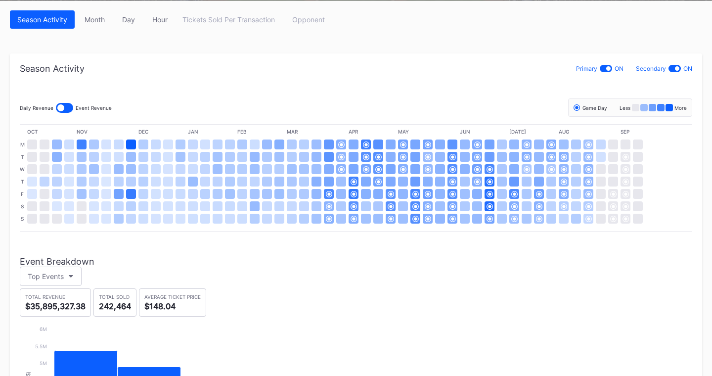
click at [61, 107] on div at bounding box center [60, 107] width 7 height 7
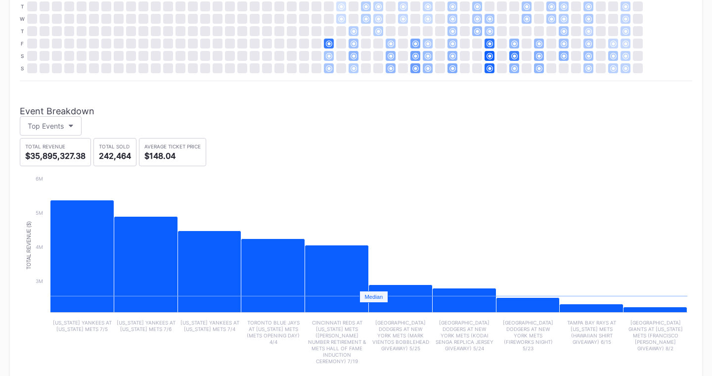
scroll to position [309, 0]
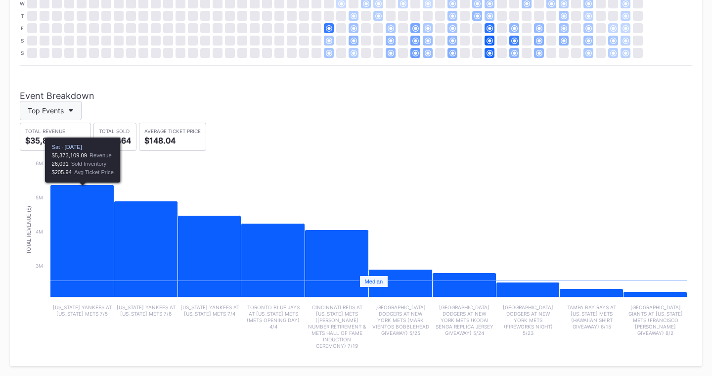
click at [77, 103] on button "Top Events" at bounding box center [51, 110] width 62 height 19
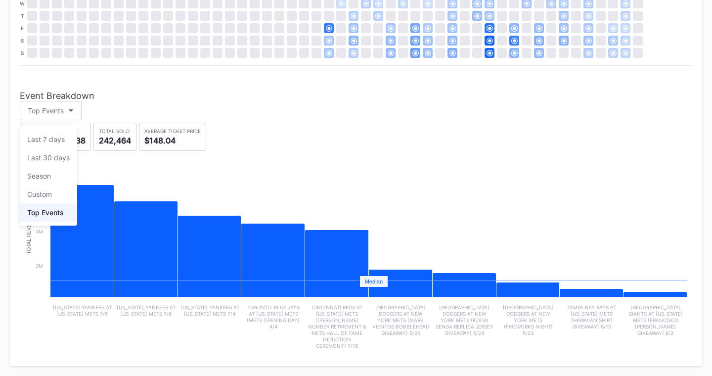
click at [191, 110] on div "Season Activity Primary ON Secondary ON Daily Revenue Event Revenue Game Day Le…" at bounding box center [356, 127] width 672 height 458
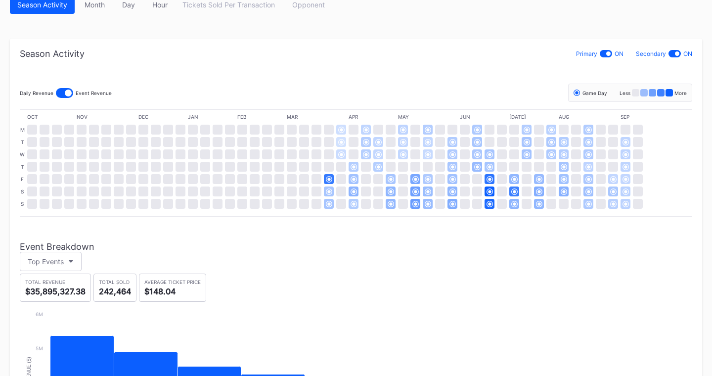
scroll to position [10, 0]
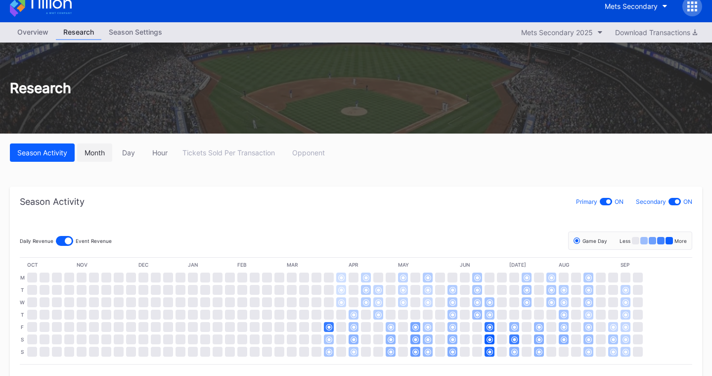
click at [93, 151] on div "Month" at bounding box center [95, 152] width 20 height 8
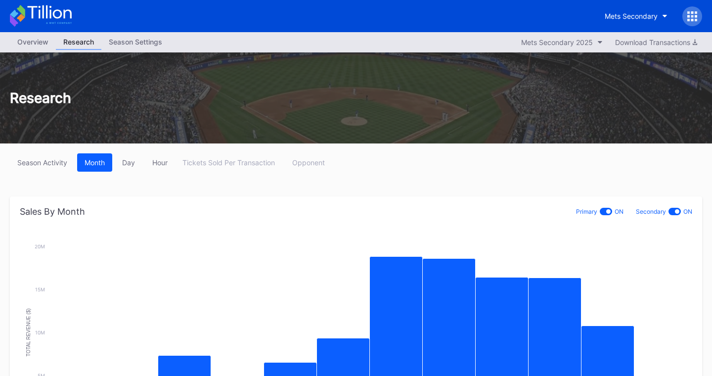
click at [33, 43] on div "Overview" at bounding box center [33, 42] width 46 height 14
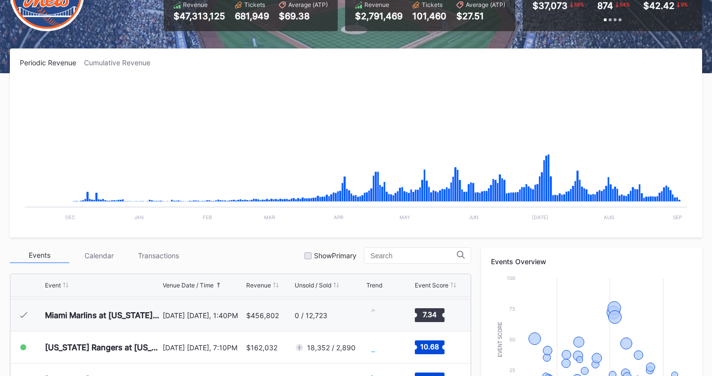
scroll to position [262, 0]
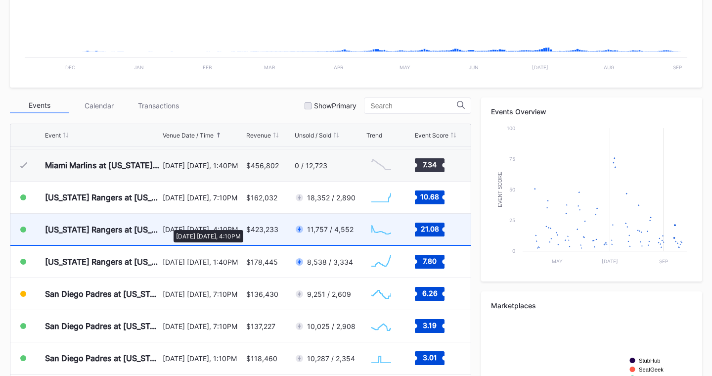
click at [169, 225] on div "September 13 Saturday, 4:10PM" at bounding box center [203, 229] width 81 height 8
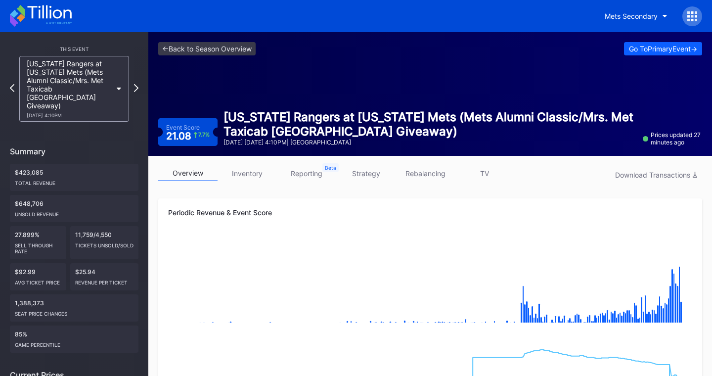
click at [244, 171] on link "inventory" at bounding box center [246, 173] width 59 height 15
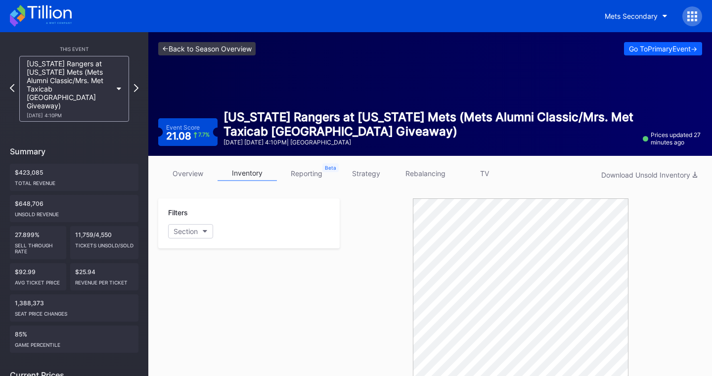
click at [200, 50] on link "<- Back to Season Overview" at bounding box center [206, 48] width 97 height 13
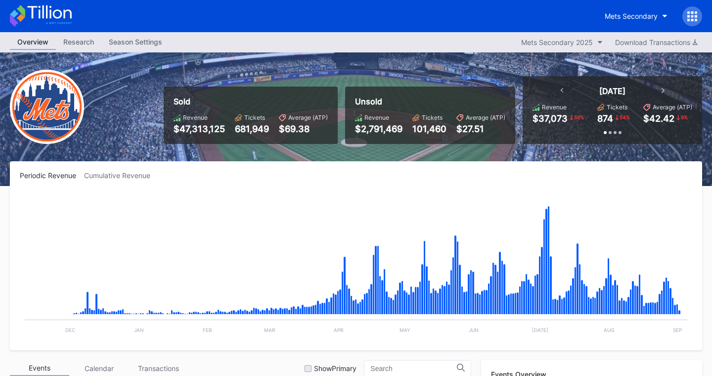
click at [82, 45] on div "Research" at bounding box center [78, 42] width 45 height 14
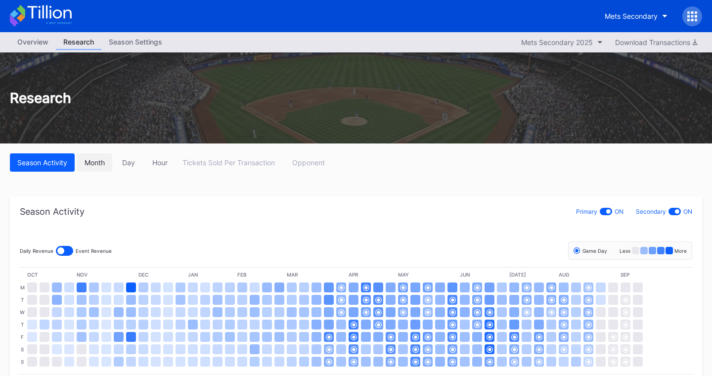
click at [105, 164] on div "Month" at bounding box center [95, 162] width 20 height 8
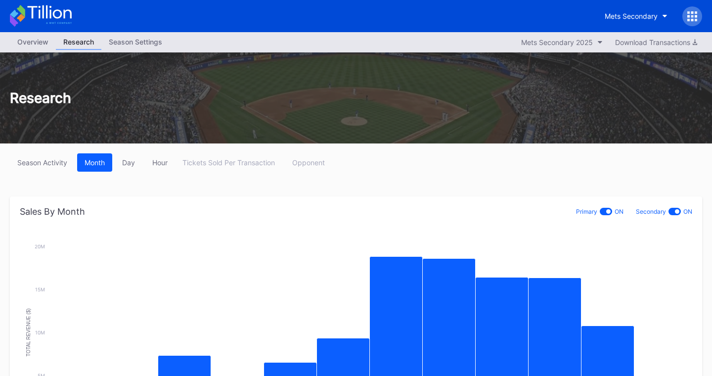
click at [133, 41] on div "Season Settings" at bounding box center [135, 42] width 68 height 14
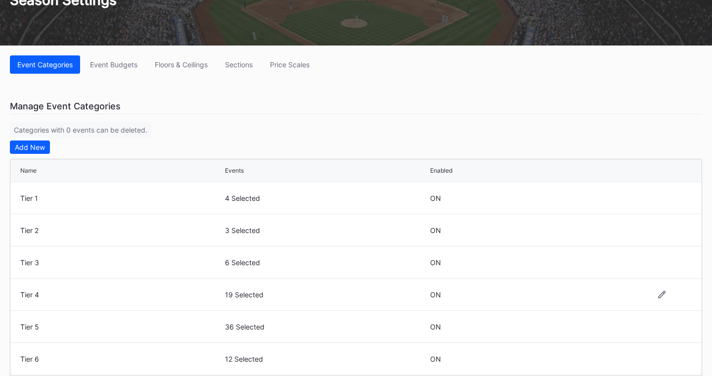
scroll to position [62, 0]
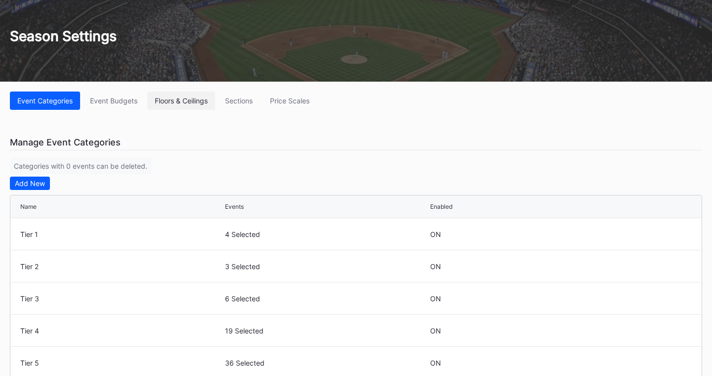
click at [191, 99] on div "Floors & Ceilings" at bounding box center [181, 100] width 53 height 8
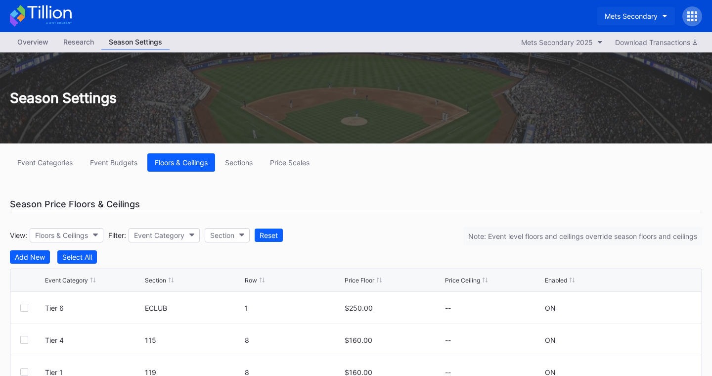
click at [638, 16] on div "Mets Secondary" at bounding box center [630, 16] width 53 height 8
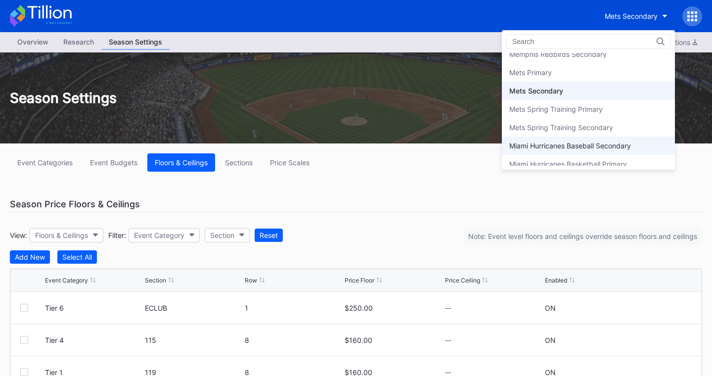
scroll to position [1522, 0]
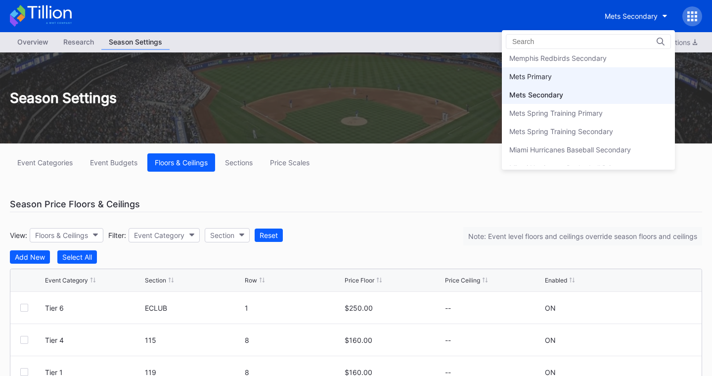
click at [596, 77] on div "Mets Primary" at bounding box center [588, 76] width 173 height 18
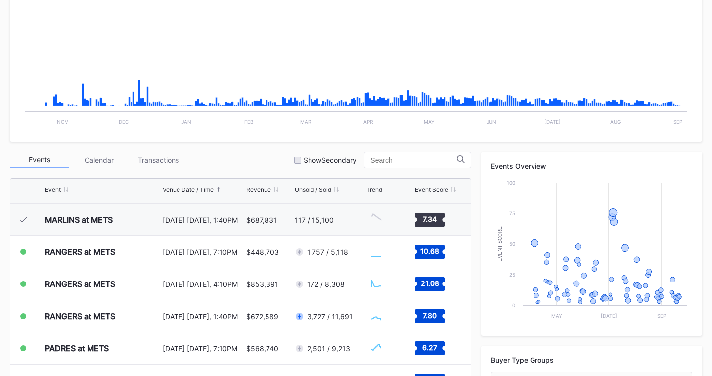
scroll to position [209, 0]
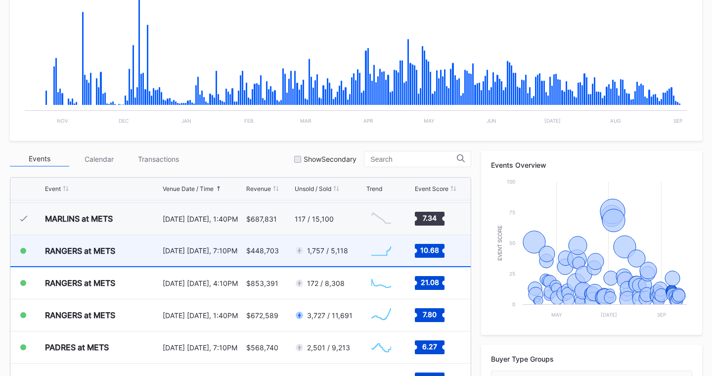
click at [358, 250] on div "1,757 / 5,118" at bounding box center [329, 250] width 69 height 31
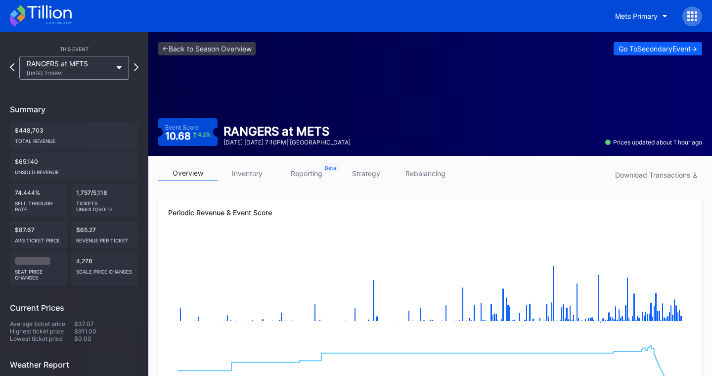
click at [253, 174] on link "inventory" at bounding box center [246, 173] width 59 height 15
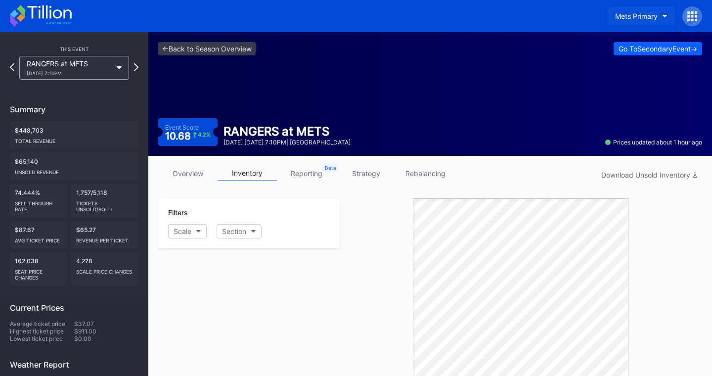
click at [635, 16] on div "Mets Primary" at bounding box center [636, 16] width 43 height 8
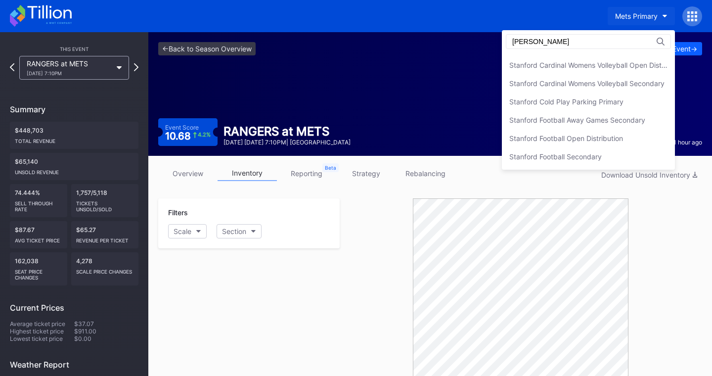
scroll to position [125, 0]
type input "stan"
click at [572, 140] on div "Stanford Football Open Distribution" at bounding box center [566, 138] width 114 height 8
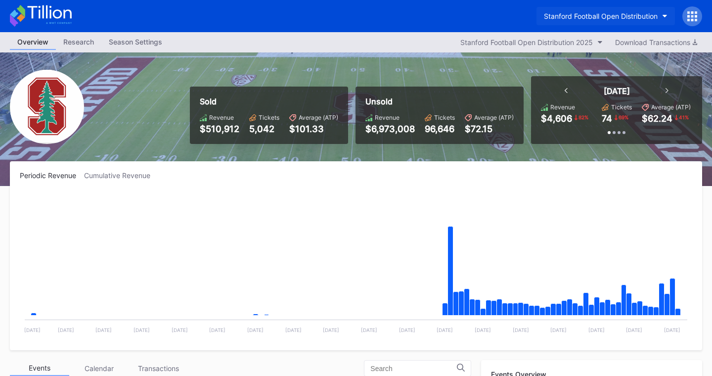
click at [622, 13] on div "Stanford Football Open Distribution" at bounding box center [601, 16] width 114 height 8
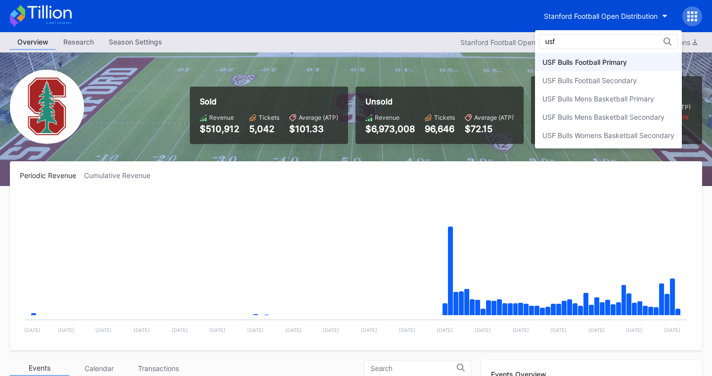
type input "usf"
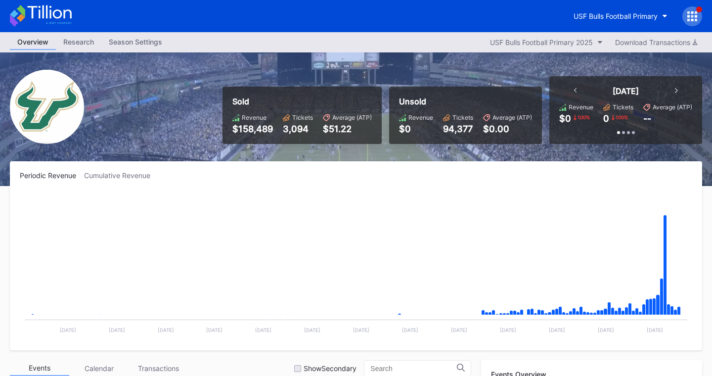
click at [55, 16] on icon at bounding box center [41, 16] width 62 height 22
click at [632, 23] on button "USF Bulls Football Primary" at bounding box center [620, 16] width 109 height 18
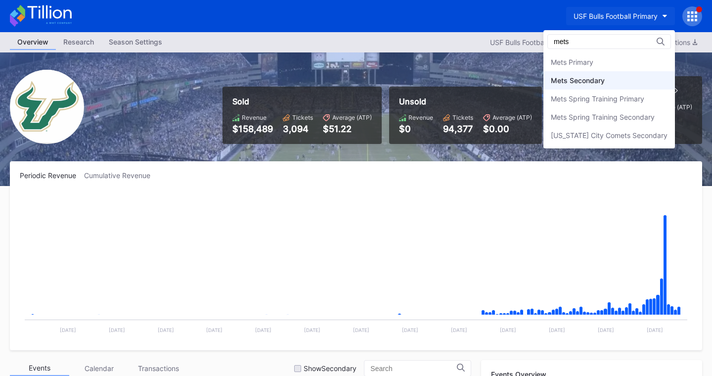
type input "mets"
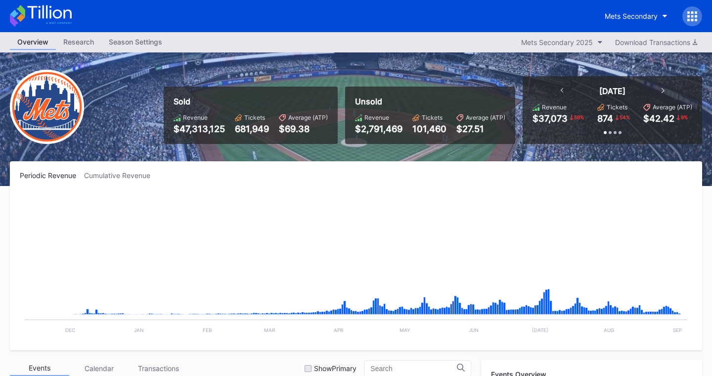
scroll to position [2246, 0]
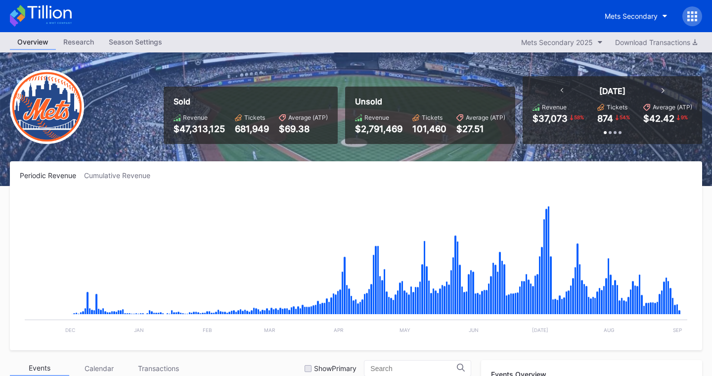
click at [689, 18] on icon at bounding box center [692, 16] width 10 height 10
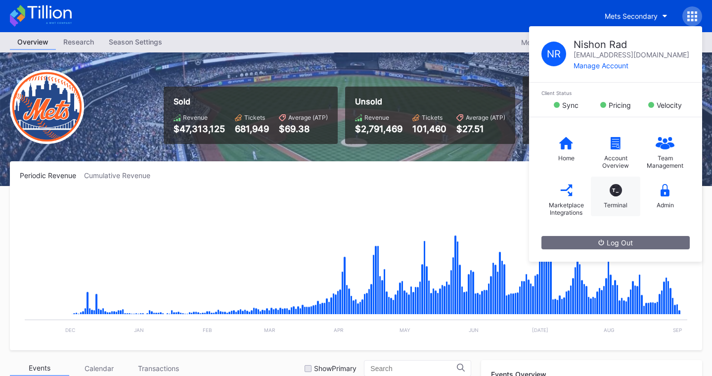
click at [620, 194] on div "T_ Terminal" at bounding box center [615, 196] width 49 height 40
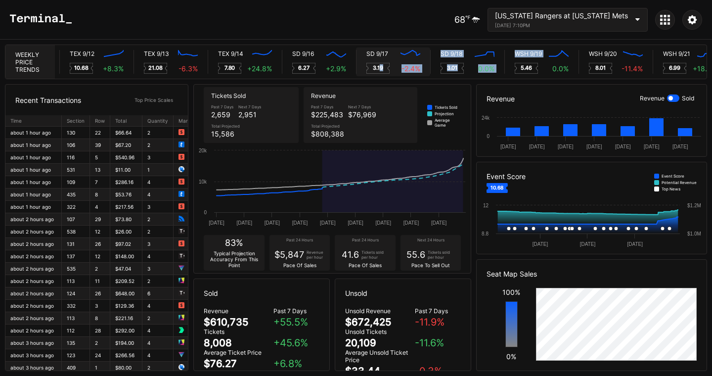
drag, startPoint x: 515, startPoint y: 69, endPoint x: 381, endPoint y: 70, distance: 133.9
click at [381, 70] on div "TOR 4/4 Created with Highcharts 11.2.0 50.73 0.0 % TOR 4/5 Created with Highcha…" at bounding box center [380, 62] width 651 height 34
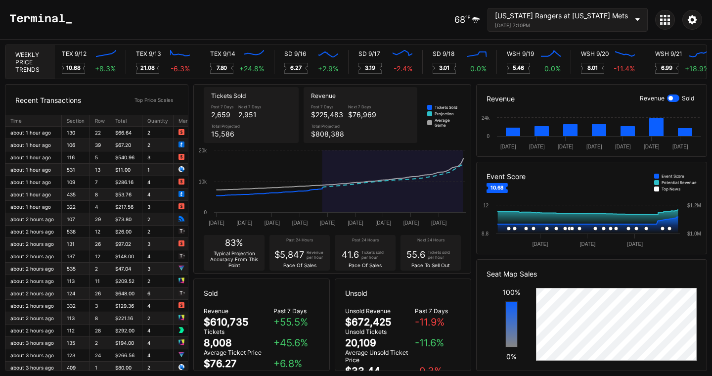
click at [641, 18] on div "Texas Rangers at New York Mets September 12, 2025 7:10PM" at bounding box center [567, 20] width 160 height 24
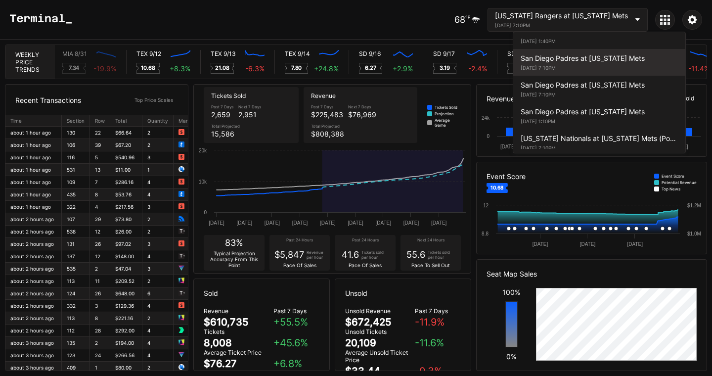
scroll to position [1949, 0]
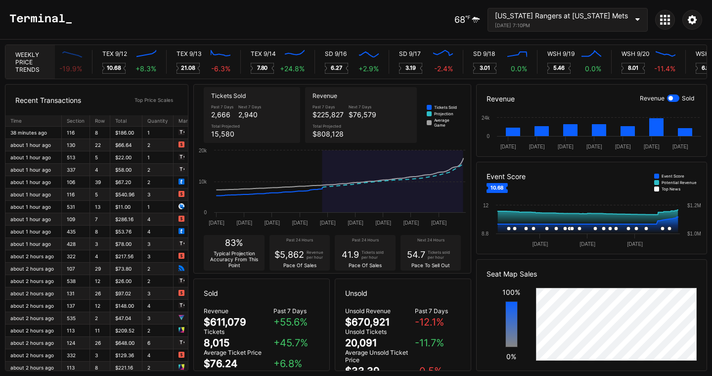
click at [664, 20] on icon at bounding box center [665, 19] width 2 height 2
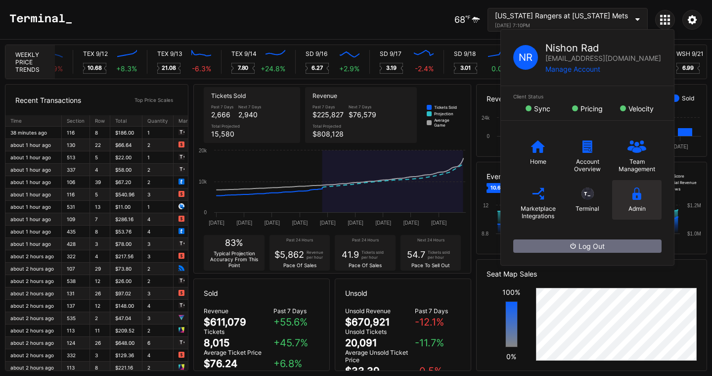
scroll to position [0, 5248]
click at [637, 201] on div "Admin" at bounding box center [636, 200] width 49 height 40
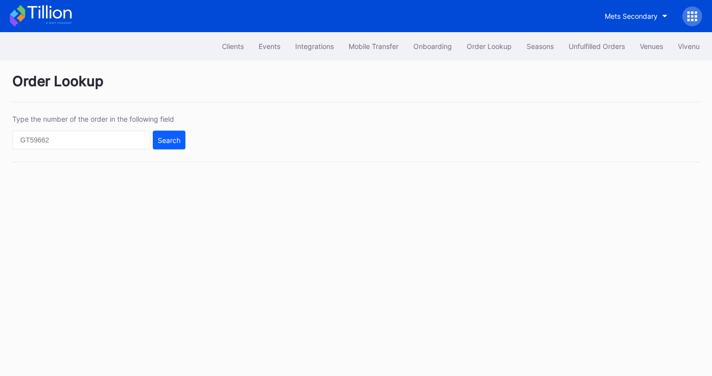
click at [46, 12] on icon at bounding box center [49, 11] width 44 height 13
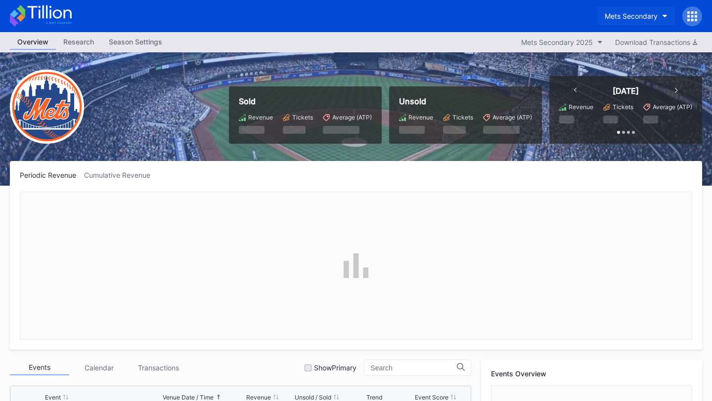
scroll to position [2246, 0]
click at [643, 12] on div "Mets Secondary" at bounding box center [630, 16] width 53 height 8
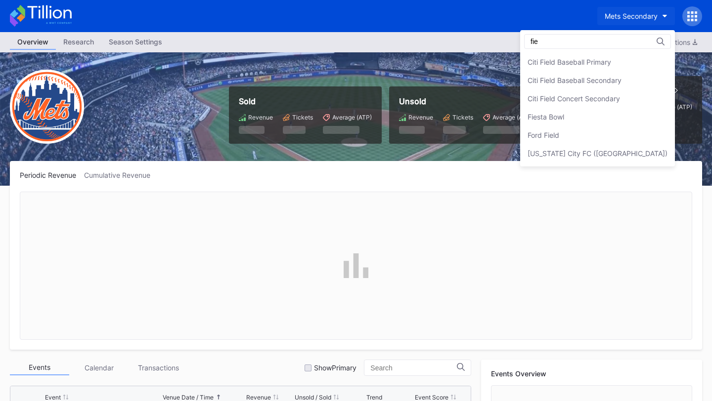
scroll to position [0, 0]
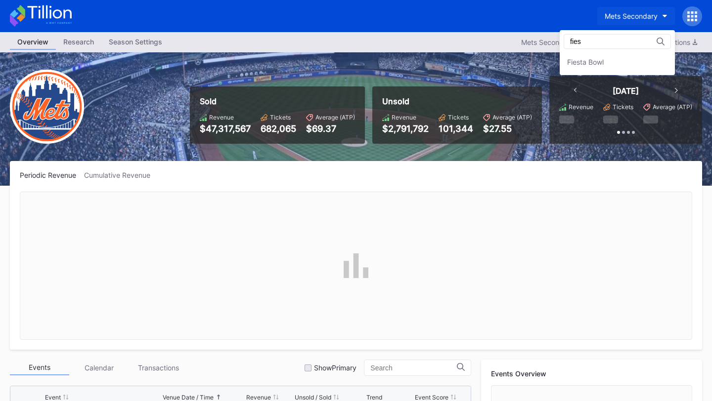
type input "fies"
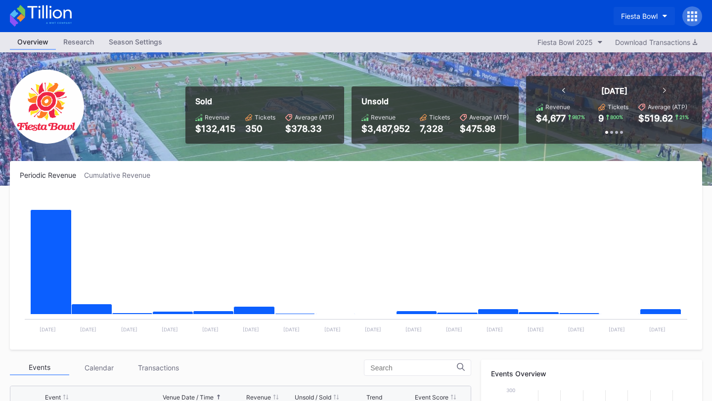
click at [645, 24] on button "Fiesta Bowl" at bounding box center [643, 16] width 61 height 18
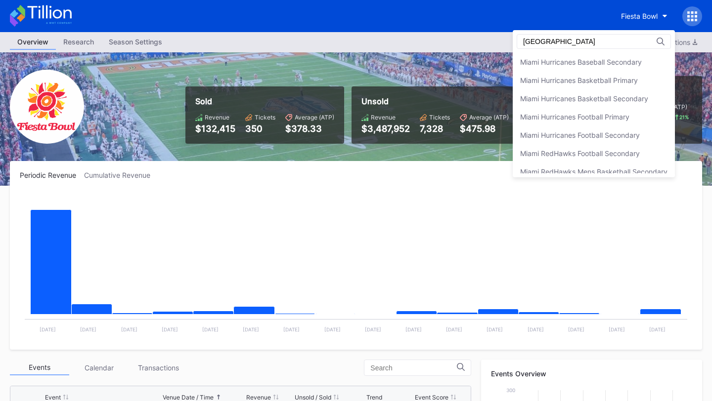
type input "miami"
click at [594, 140] on div "Miami Hurricanes Football Secondary" at bounding box center [594, 135] width 162 height 18
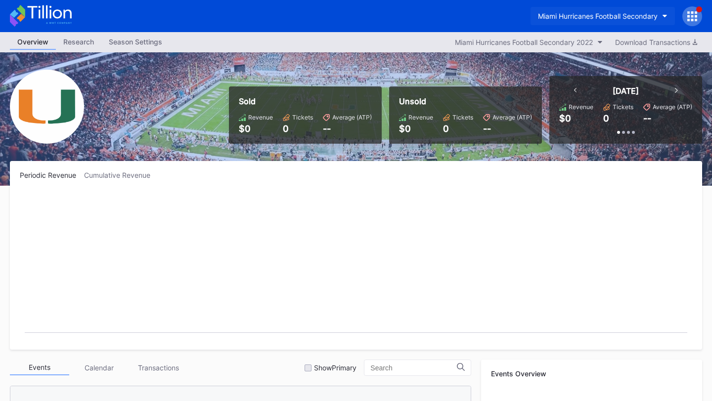
click at [609, 9] on button "Miami Hurricanes Football Secondary" at bounding box center [602, 16] width 144 height 18
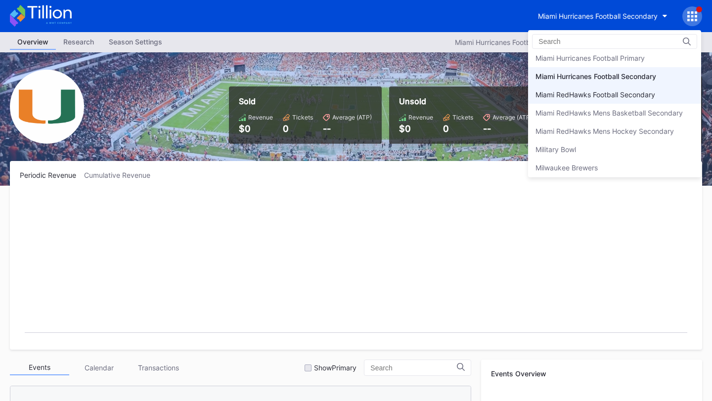
scroll to position [1664, 0]
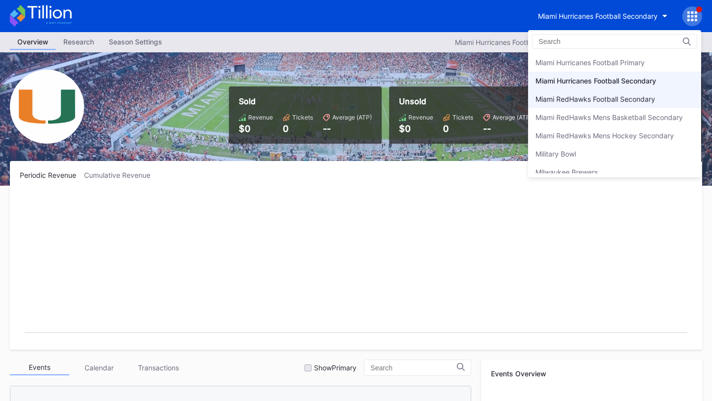
click at [619, 102] on div "Miami RedHawks Football Secondary" at bounding box center [595, 99] width 120 height 8
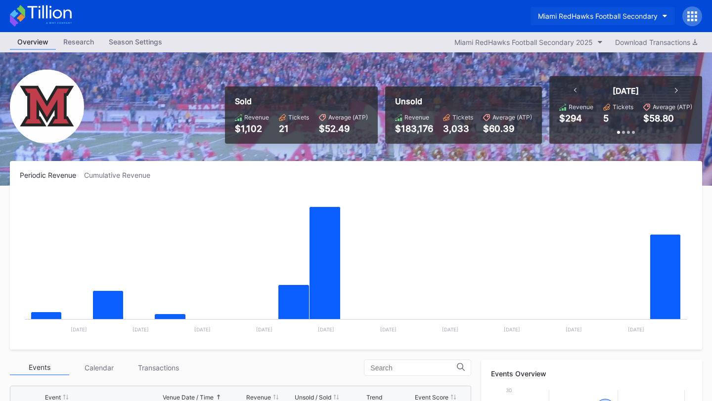
click at [627, 16] on div "Miami RedHawks Football Secondary" at bounding box center [598, 16] width 120 height 8
click at [639, 16] on div "Miami RedHawks Football Secondary" at bounding box center [598, 16] width 120 height 8
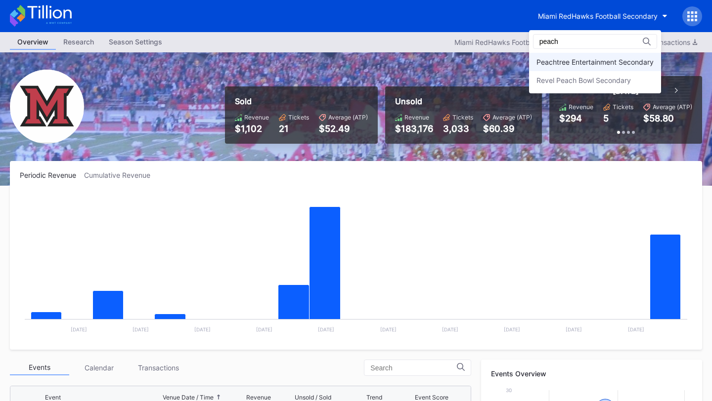
type input "peach"
click at [589, 54] on div "Peachtree Entertainment Secondary" at bounding box center [595, 62] width 132 height 18
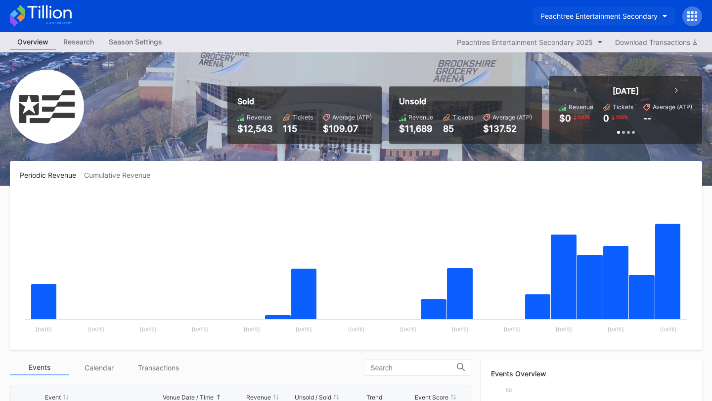
click at [598, 11] on button "Peachtree Entertainment Secondary" at bounding box center [604, 16] width 142 height 18
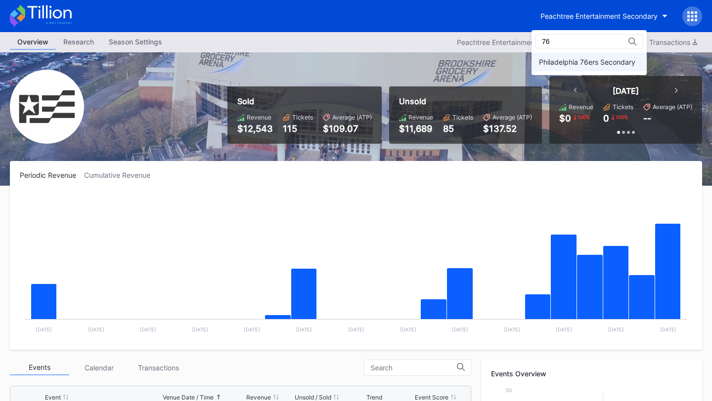
type input "76"
click at [585, 64] on div "Philadelphia 76ers Secondary" at bounding box center [587, 62] width 96 height 8
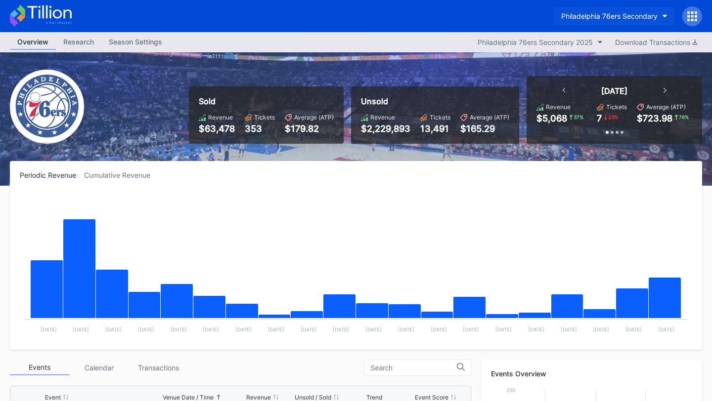
click at [587, 14] on div "Philadelphia 76ers Secondary" at bounding box center [609, 16] width 96 height 8
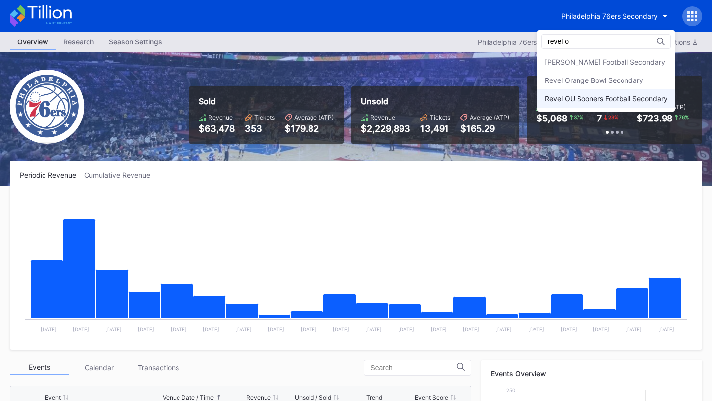
type input "revel o"
click at [580, 94] on div "Revel OU Sooners Football Secondary" at bounding box center [606, 98] width 123 height 8
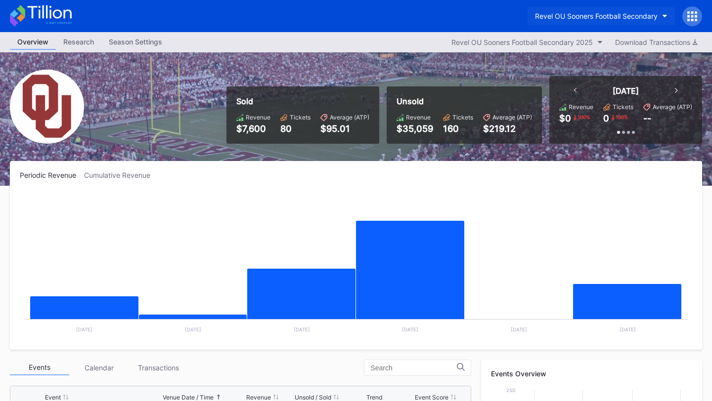
click at [589, 13] on div "Revel OU Sooners Football Secondary" at bounding box center [596, 16] width 123 height 8
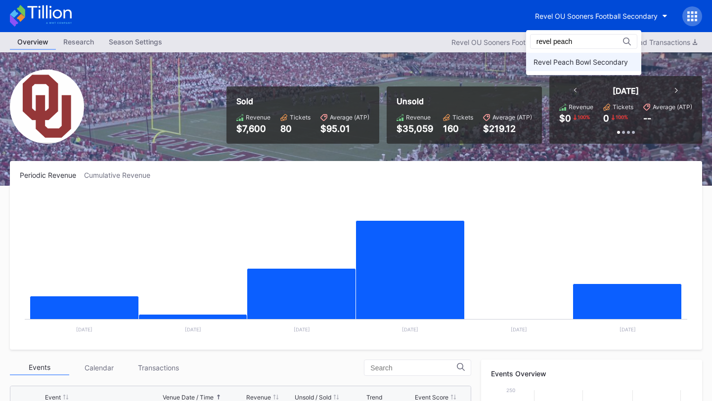
type input "revel peach"
click at [557, 62] on div "Revel Peach Bowl Secondary" at bounding box center [580, 62] width 94 height 8
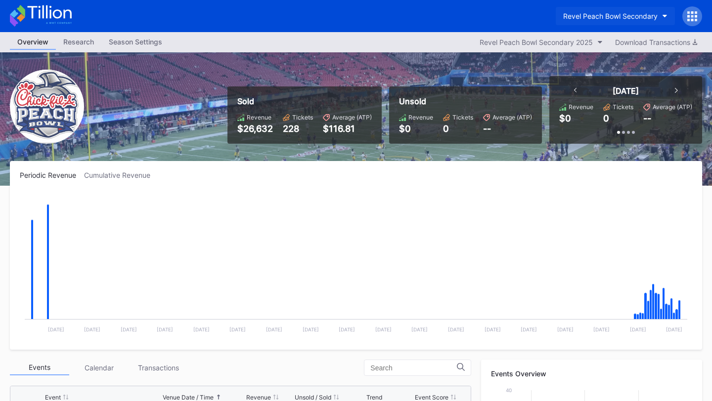
click at [593, 14] on div "Revel Peach Bowl Secondary" at bounding box center [610, 16] width 94 height 8
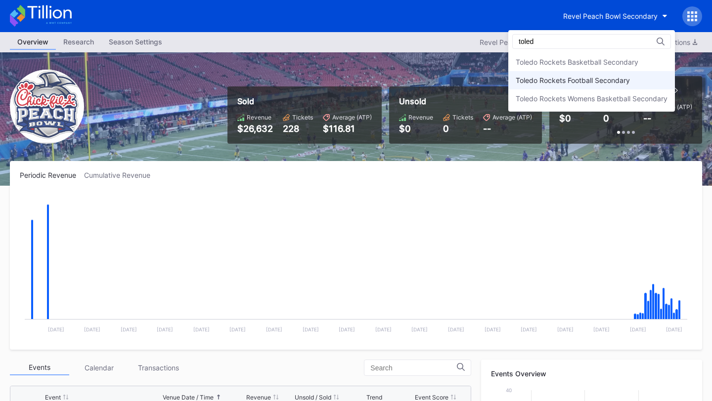
type input "toled"
click at [596, 77] on div "Toledo Rockets Football Secondary" at bounding box center [573, 80] width 114 height 8
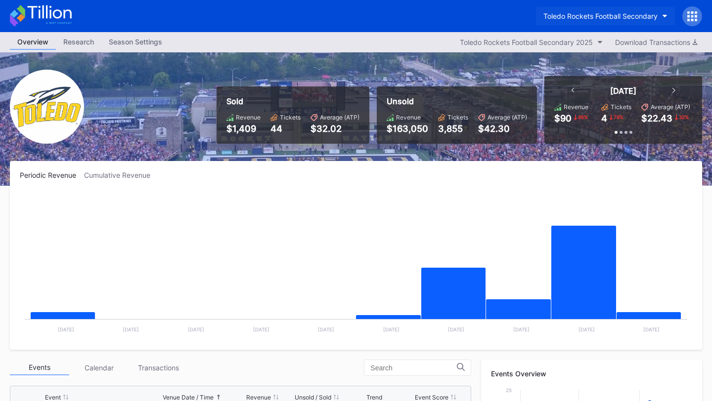
click at [615, 17] on div "Toledo Rockets Football Secondary" at bounding box center [600, 16] width 114 height 8
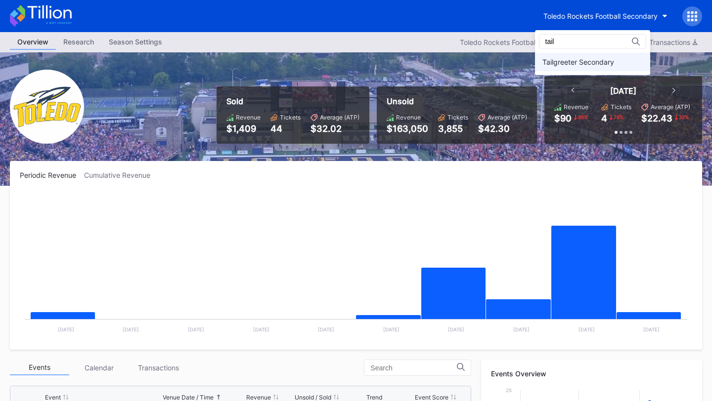
type input "tail"
click at [590, 64] on div "Tailgreeter Secondary" at bounding box center [578, 62] width 72 height 8
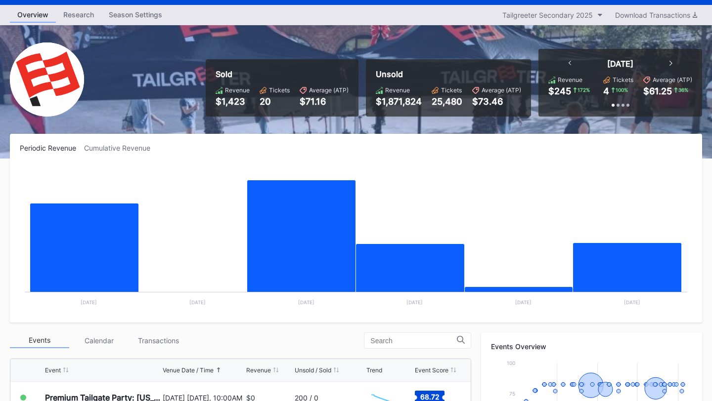
scroll to position [1, 0]
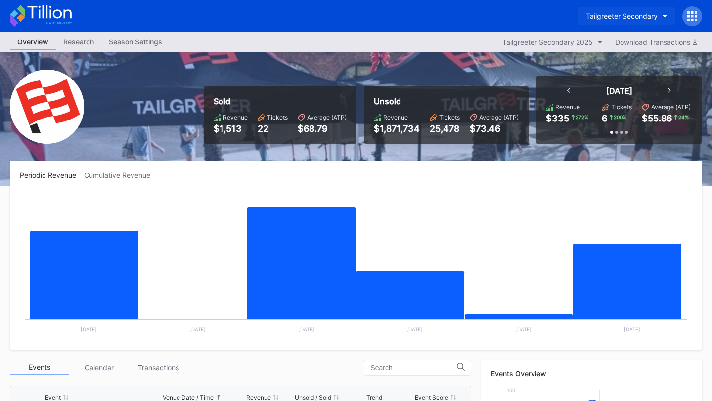
click at [645, 13] on div "Tailgreeter Secondary" at bounding box center [622, 16] width 72 height 8
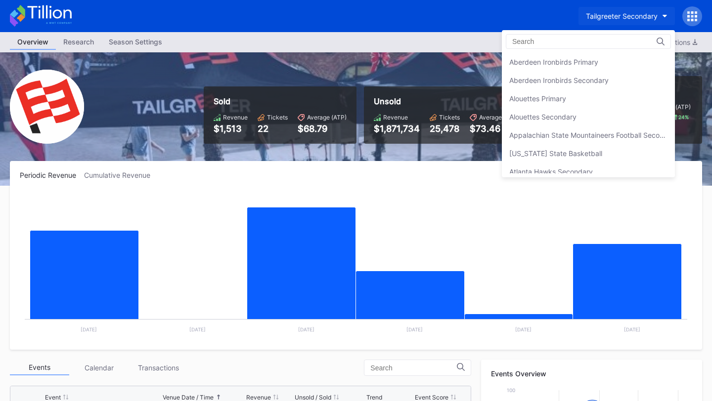
scroll to position [3182, 0]
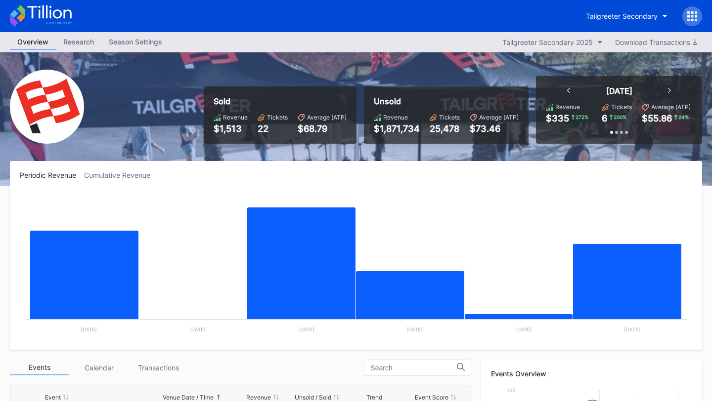
click at [697, 14] on div at bounding box center [692, 16] width 20 height 20
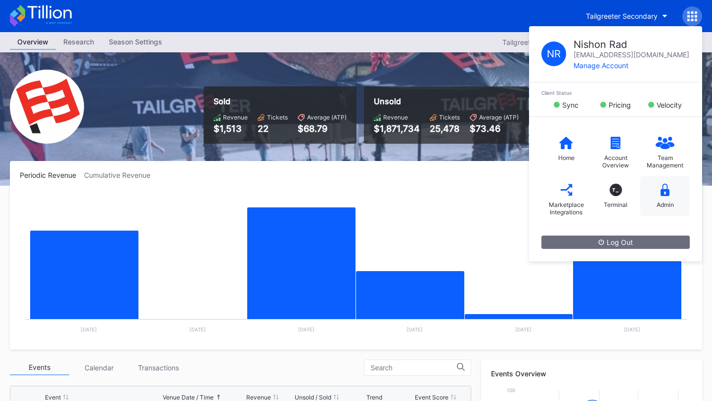
click at [662, 194] on icon at bounding box center [664, 190] width 9 height 12
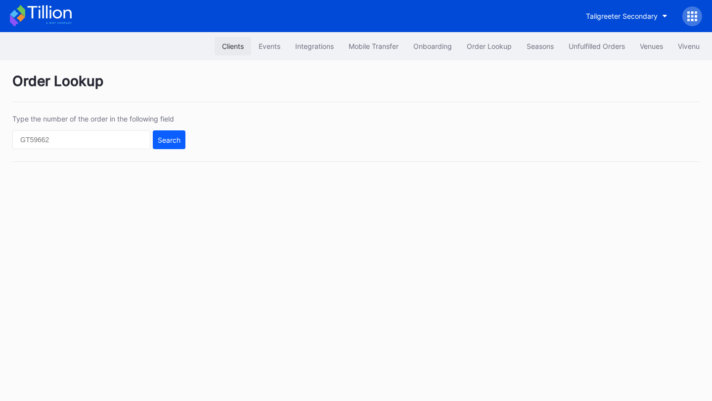
click at [235, 44] on div "Clients" at bounding box center [233, 46] width 22 height 8
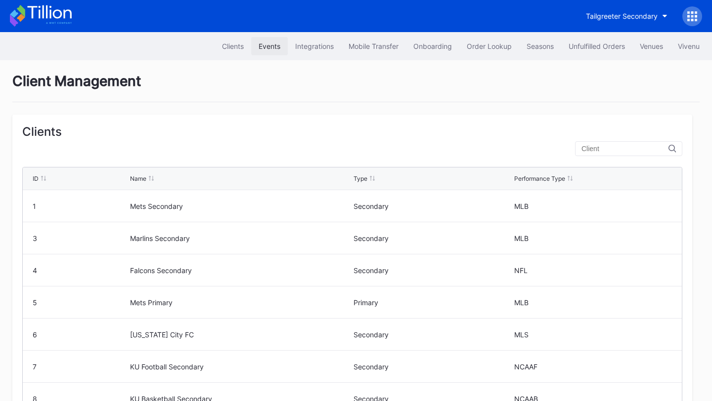
click at [273, 45] on div "Events" at bounding box center [269, 46] width 22 height 8
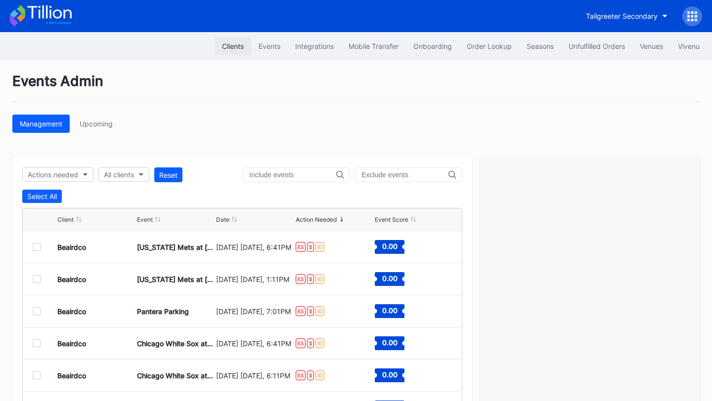
click at [228, 47] on div "Clients" at bounding box center [233, 46] width 22 height 8
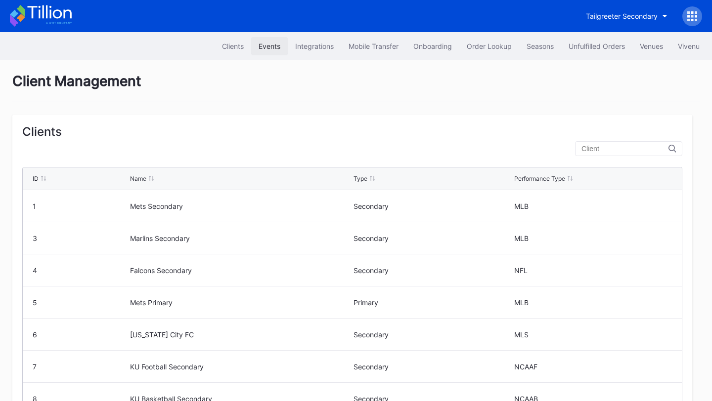
click at [264, 47] on div "Events" at bounding box center [269, 46] width 22 height 8
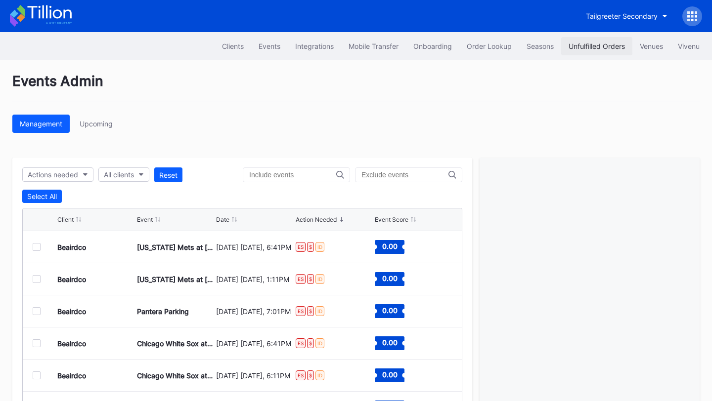
click at [581, 43] on div "Unfulfilled Orders" at bounding box center [596, 46] width 56 height 8
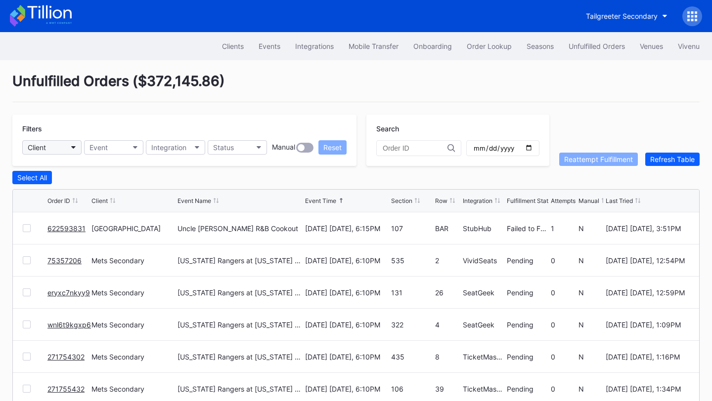
click at [70, 147] on button "Client" at bounding box center [51, 147] width 59 height 14
type input "peach"
click at [98, 192] on div "Peachtree Entertainment Secondary" at bounding box center [88, 191] width 117 height 8
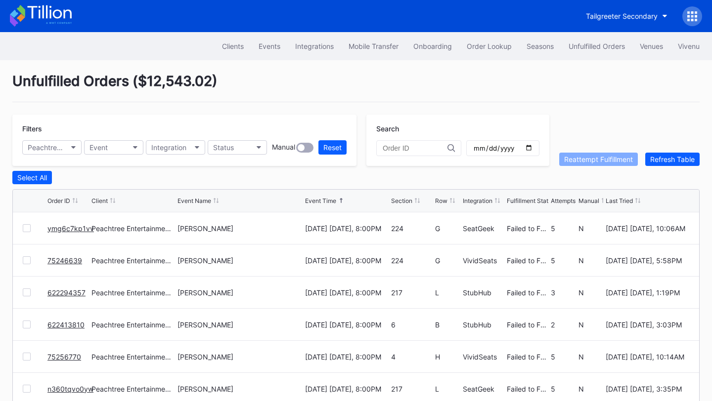
click at [302, 55] on div "Clients Events Integrations Mobile Transfer Onboarding Order Lookup Seasons Unf…" at bounding box center [356, 46] width 712 height 28
click at [628, 20] on button "Tailgreeter Secondary" at bounding box center [626, 16] width 96 height 18
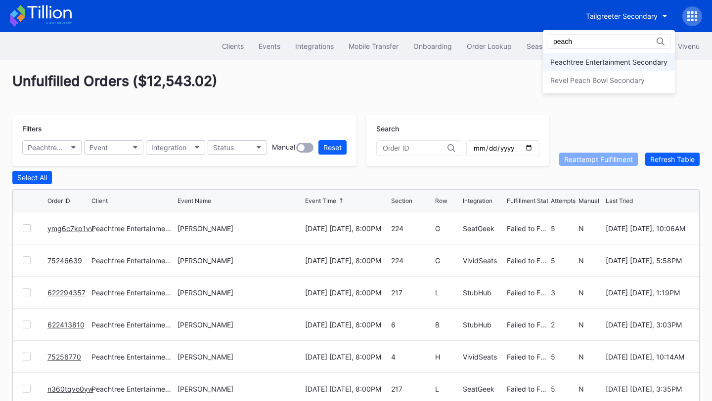
type input "peach"
click at [608, 57] on div "Peachtree Entertainment Secondary" at bounding box center [609, 62] width 132 height 18
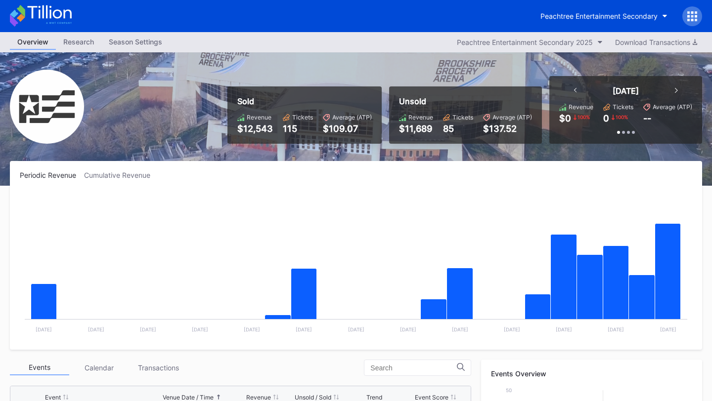
click at [696, 8] on div at bounding box center [692, 16] width 20 height 20
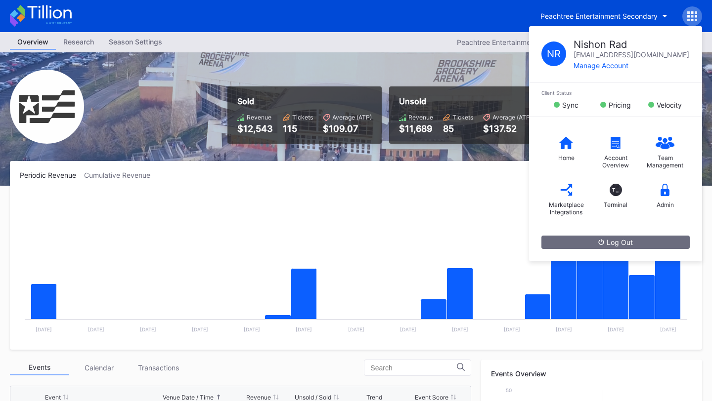
click at [666, 216] on div "Home Account Overview Team Management Marketplace Integrations T_ Terminal Admin" at bounding box center [615, 176] width 173 height 119
click at [667, 200] on div "Admin" at bounding box center [664, 196] width 49 height 40
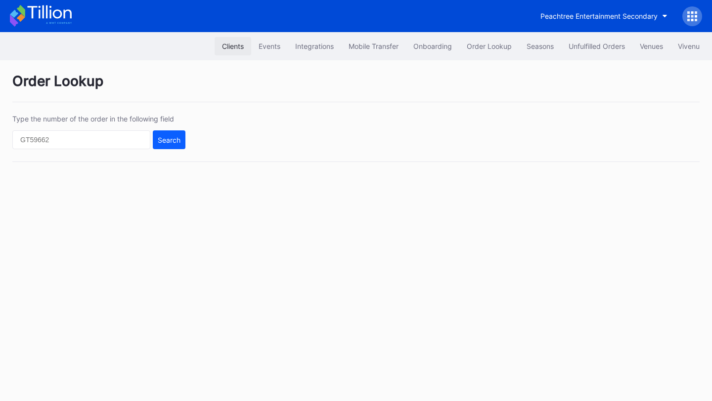
click at [231, 44] on div "Clients" at bounding box center [233, 46] width 22 height 8
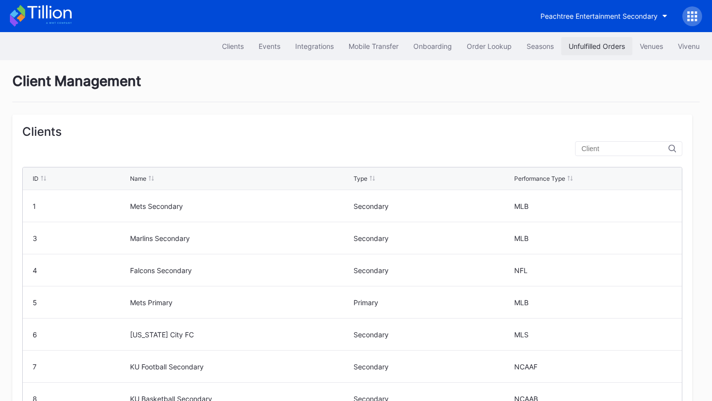
click at [605, 48] on div "Unfulfilled Orders" at bounding box center [596, 46] width 56 height 8
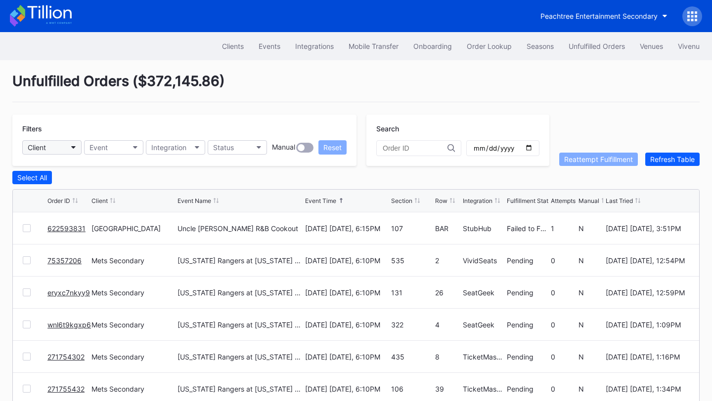
click at [69, 143] on button "Client" at bounding box center [51, 147] width 59 height 14
type input "be"
click at [52, 192] on div "Beairdco" at bounding box center [44, 191] width 29 height 8
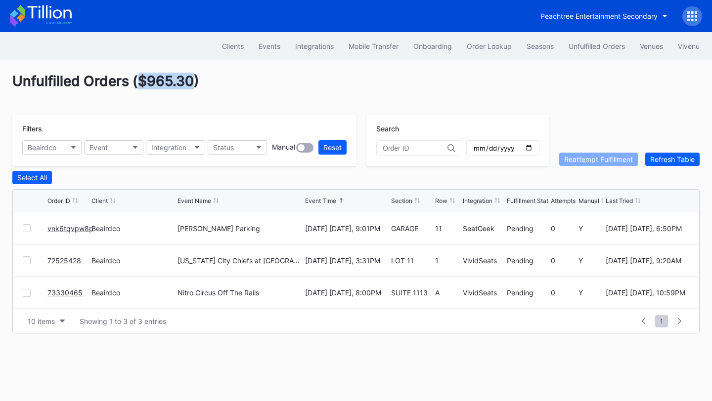
drag, startPoint x: 193, startPoint y: 78, endPoint x: 140, endPoint y: 84, distance: 53.7
click at [140, 84] on div "Unfulfilled Orders ( $965.30 )" at bounding box center [355, 88] width 687 height 30
copy div "$965.30"
click at [66, 148] on button "Beairdco" at bounding box center [51, 147] width 59 height 14
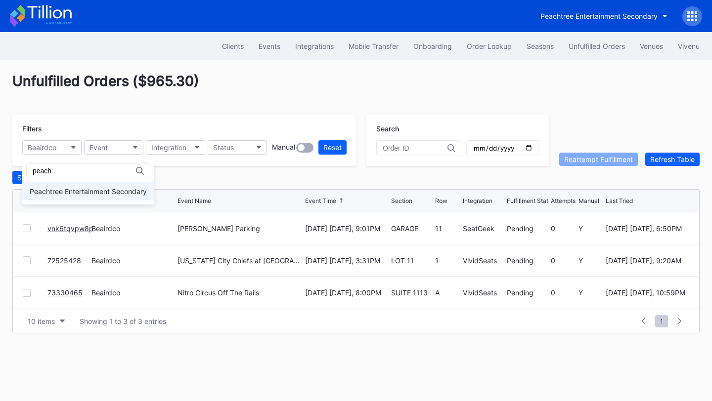
type input "peach"
click at [62, 183] on div "Peachtree Entertainment Secondary" at bounding box center [88, 191] width 132 height 18
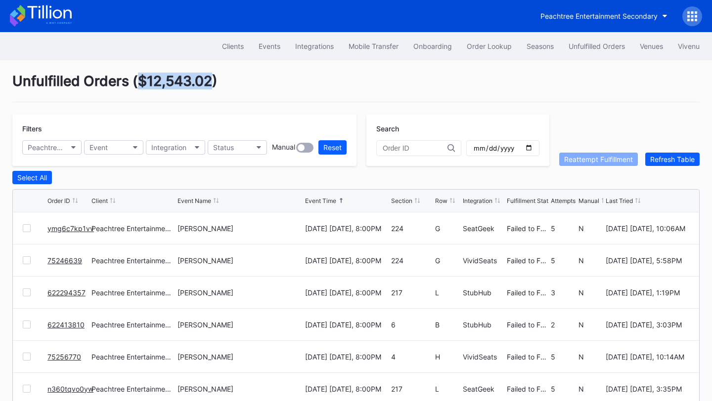
drag, startPoint x: 213, startPoint y: 81, endPoint x: 139, endPoint y: 81, distance: 73.6
click at [139, 81] on div "Unfulfilled Orders ( $12,543.02 )" at bounding box center [355, 88] width 687 height 30
copy div "$12,543.02"
click at [67, 149] on button "Peachtree Entertainment Secondary" at bounding box center [51, 147] width 59 height 14
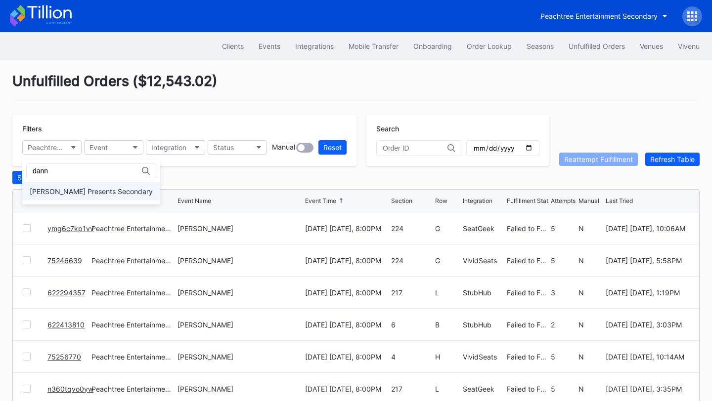
type input "dann"
click at [46, 189] on div "[PERSON_NAME] Presents Secondary" at bounding box center [91, 191] width 123 height 8
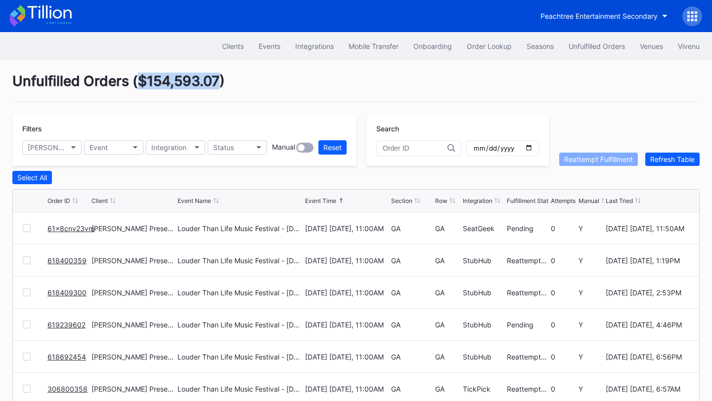
drag, startPoint x: 219, startPoint y: 77, endPoint x: 139, endPoint y: 77, distance: 80.6
click at [139, 77] on div "Unfulfilled Orders ( $154,593.07 )" at bounding box center [355, 88] width 687 height 30
copy div "$154,593.07"
